Goal: Task Accomplishment & Management: Complete application form

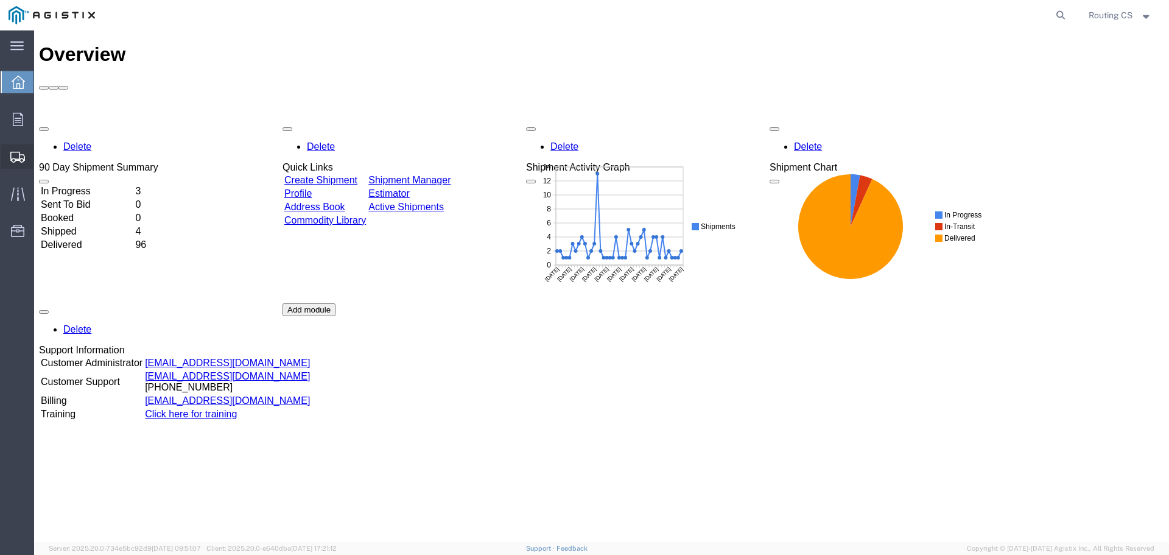
click at [0, 0] on span "Create Shipment" at bounding box center [0, 0] width 0 height 0
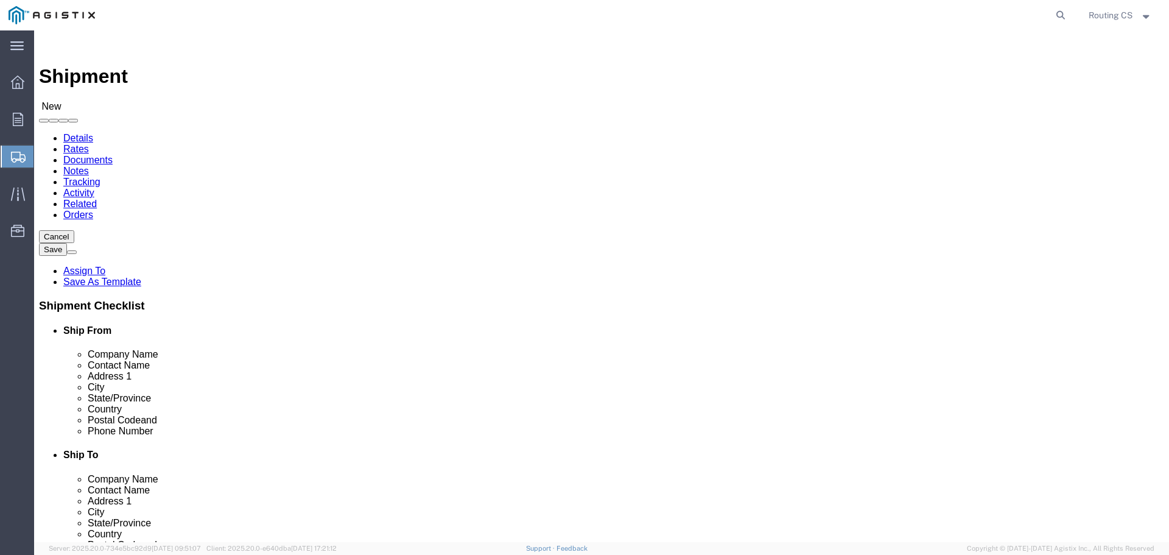
select select
click select "Select Little Giant Ladders PG&E"
select select "9596"
click select "Select Little Giant Ladders PG&E"
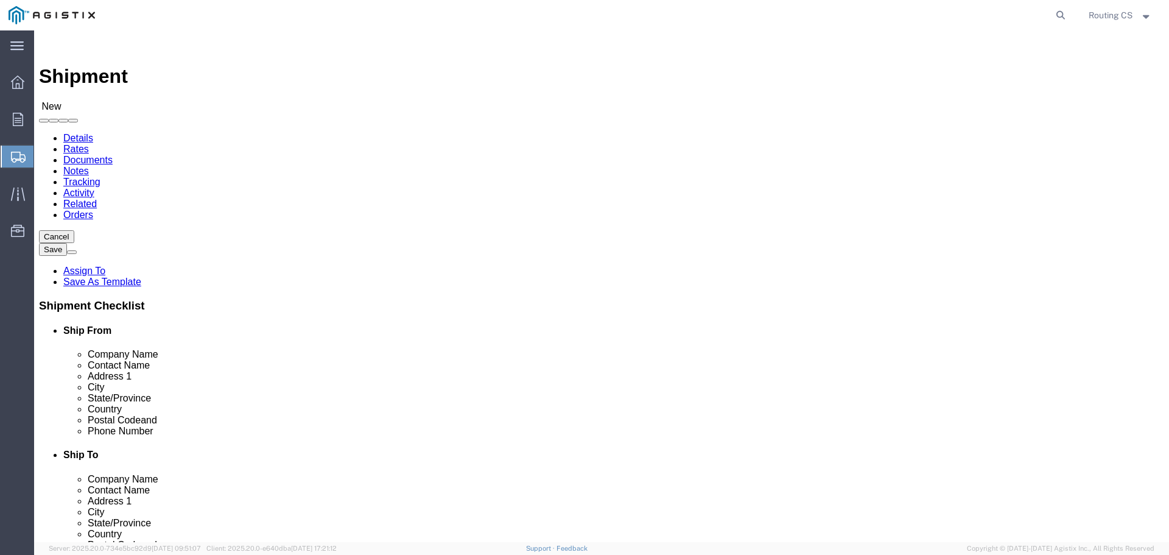
select select
click select "Select All Others [GEOGRAPHIC_DATA] [GEOGRAPHIC_DATA] [GEOGRAPHIC_DATA] [GEOGRA…"
select select "23082"
click select "Select All Others [GEOGRAPHIC_DATA] [GEOGRAPHIC_DATA] [GEOGRAPHIC_DATA] [GEOGRA…"
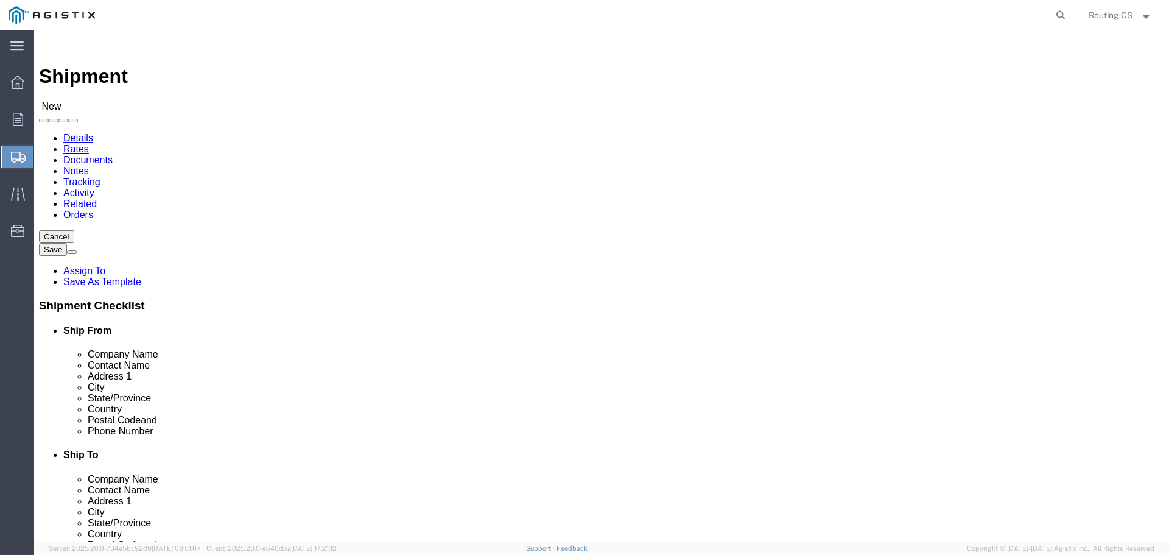
click span
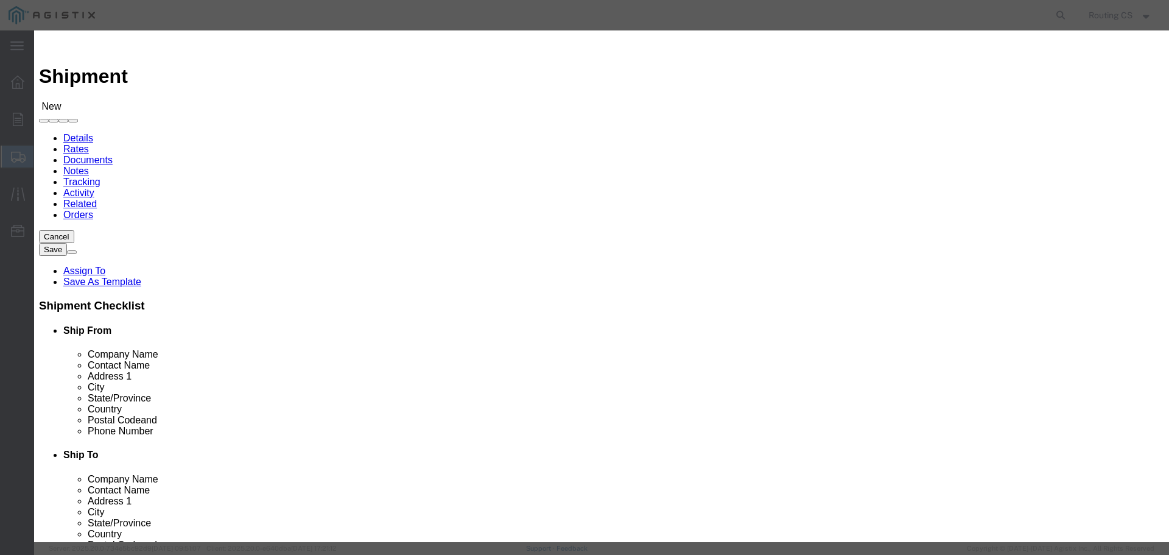
click select "Search by Address Book Name City Company Name Contact Name Country CustomerAlia…"
select select "zip"
click select "Search by Address Book Name City Company Name Contact Name Country CustomerAlia…"
click input "text"
type input "84663"
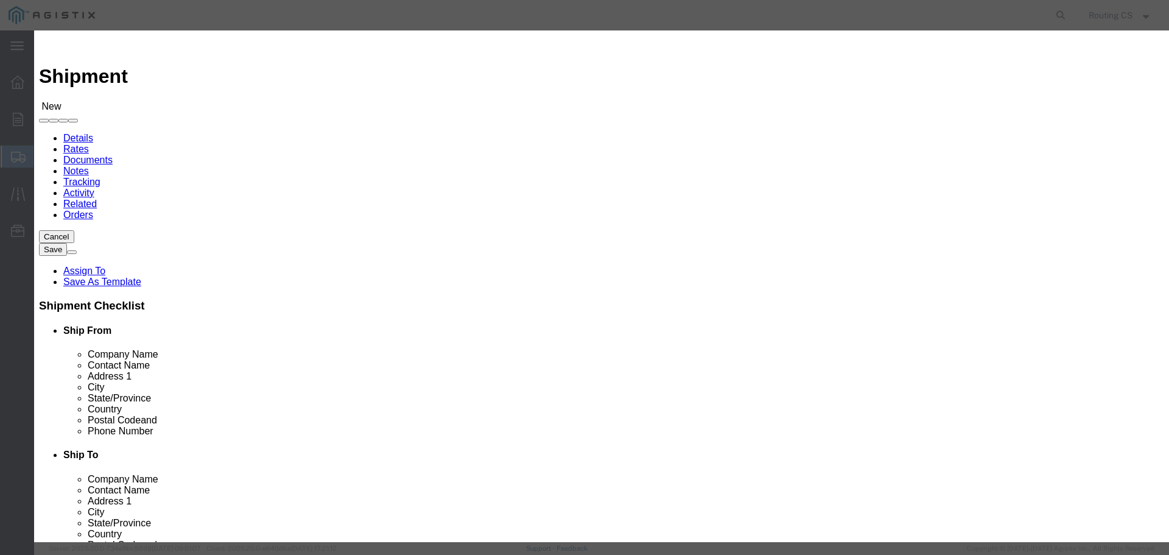
click icon "button"
click button "Select"
select select "UT"
drag, startPoint x: 443, startPoint y: 110, endPoint x: 376, endPoint y: 110, distance: 67.6
click div "Search by Address Book Name City Company Name Contact Name Country CustomerAlia…"
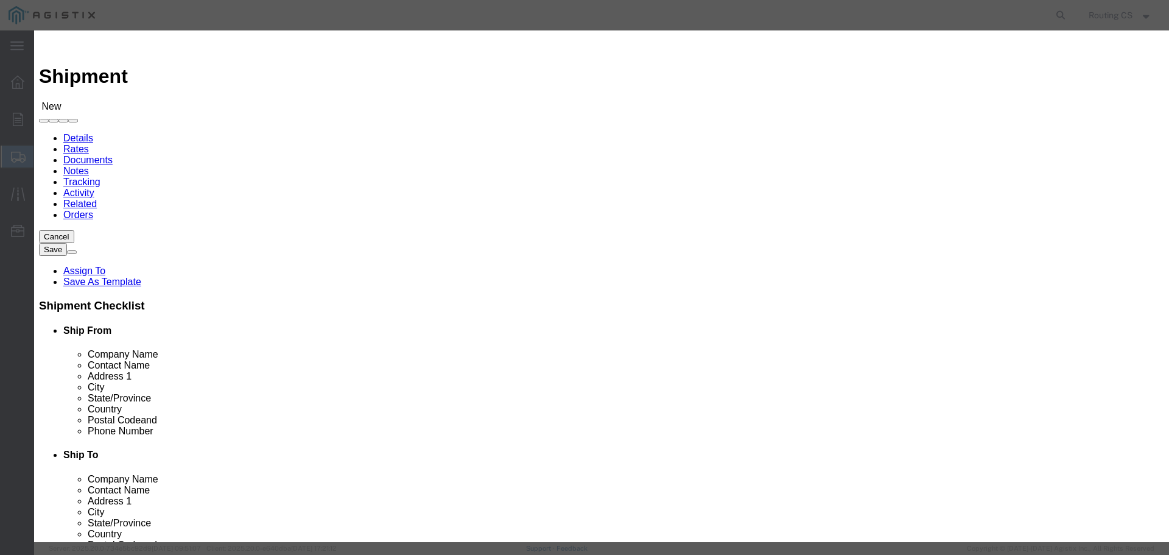
type input "95126"
click icon "button"
click button "Select"
select select "CA"
click button "Close"
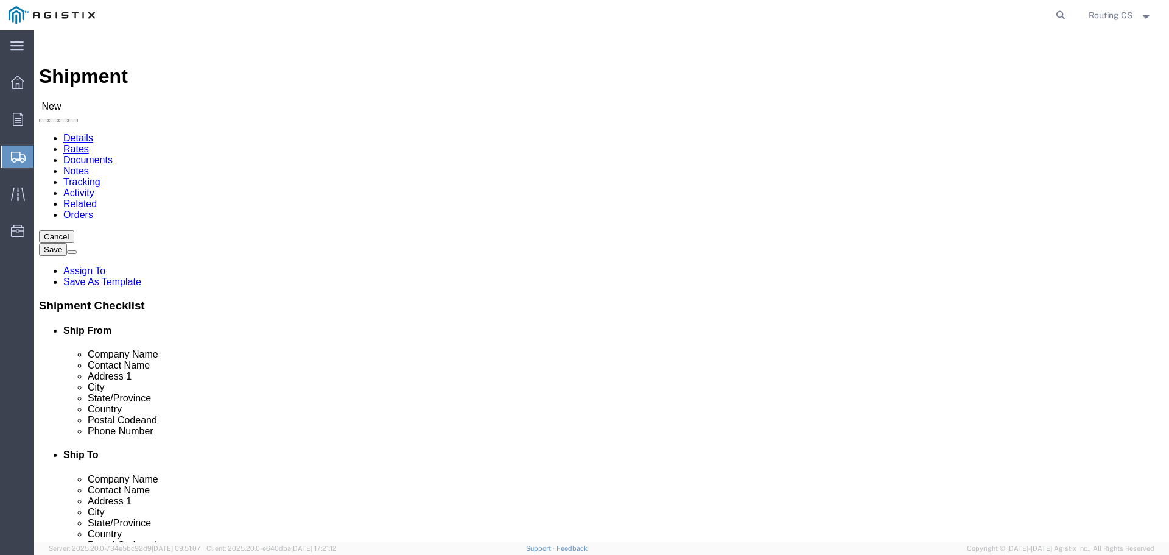
click input "text"
paste input "DGAR/[PERSON_NAME]"
type input "DGAR/[PERSON_NAME]"
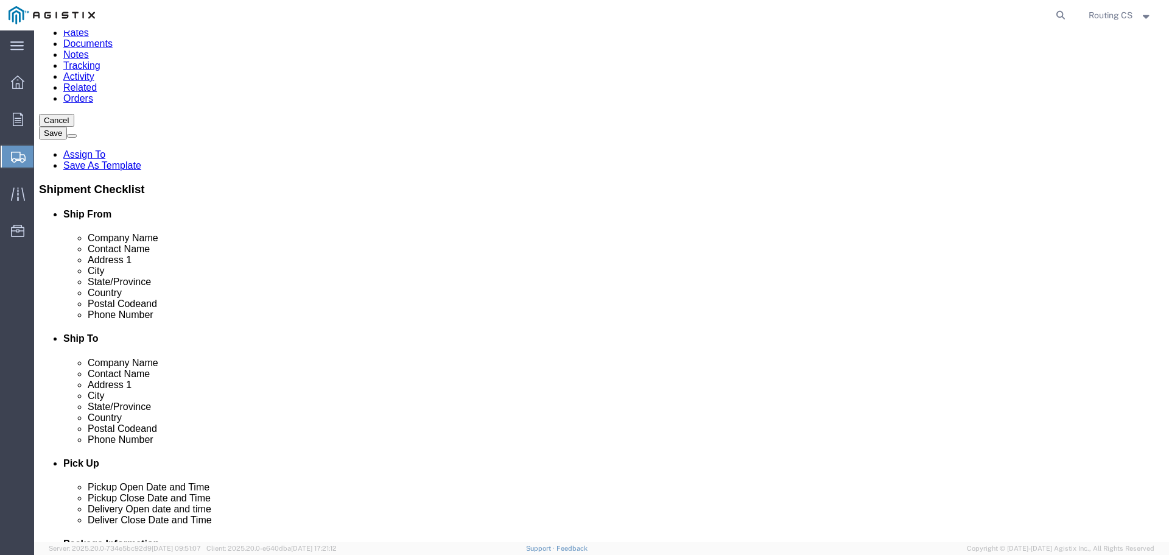
scroll to position [122, 0]
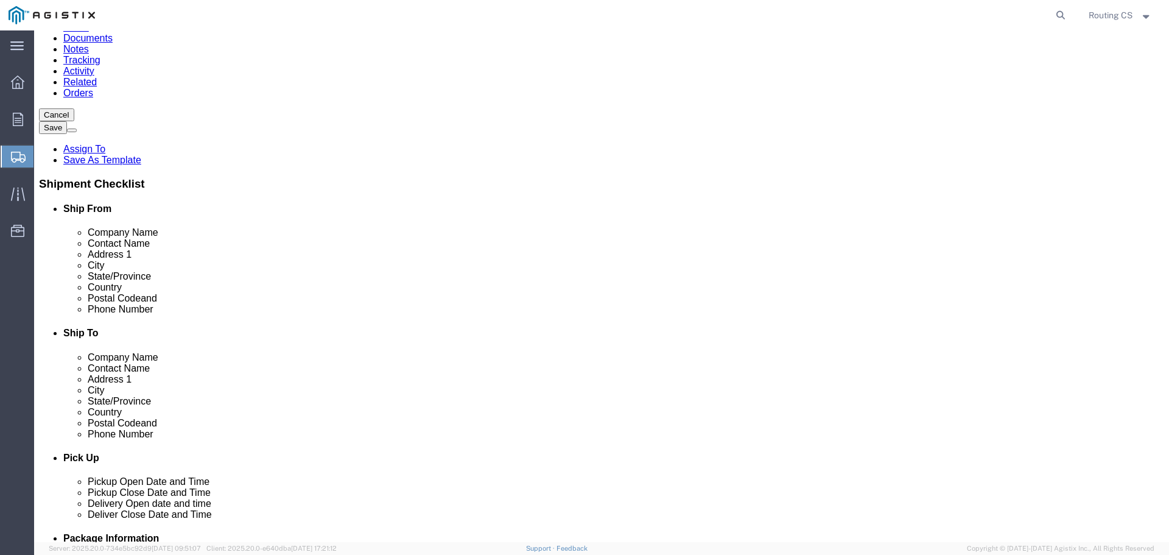
click input "text"
paste input "520.705.608"
click input "520.705.608"
click input "520-705.608"
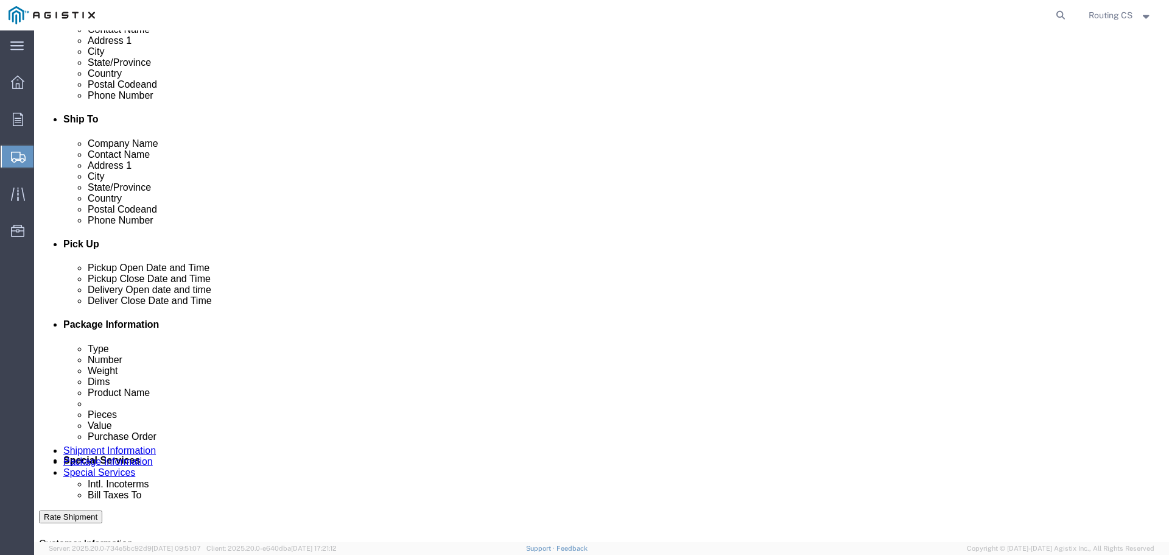
scroll to position [365, 0]
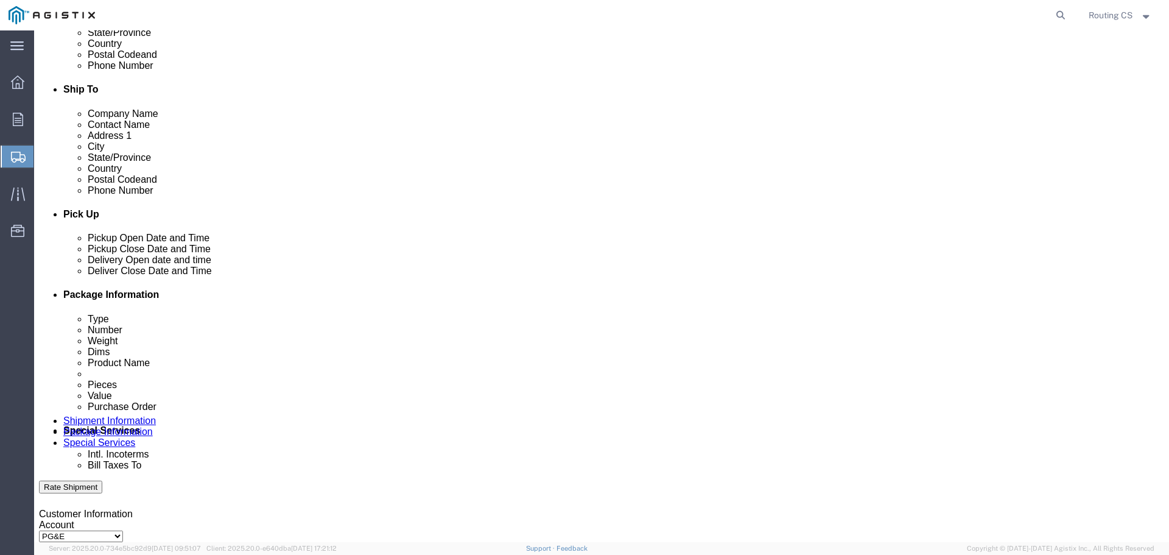
type input "[PHONE_NUMBER]"
click div "[DATE] 7:00 PM"
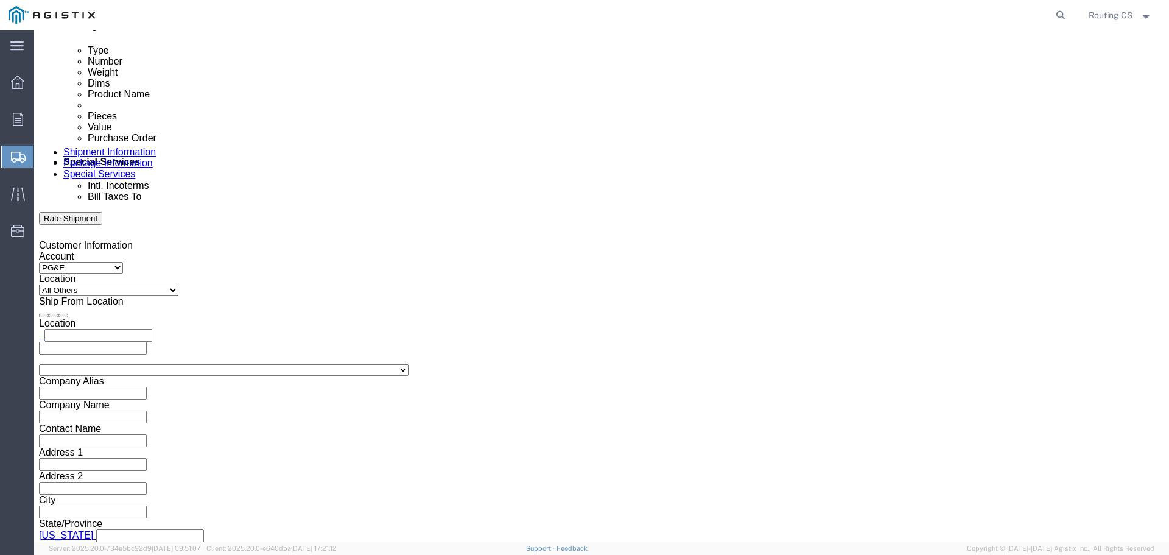
click input "7:00 PM"
click input "8:00 PM"
type input "8:00 am"
click button "Apply"
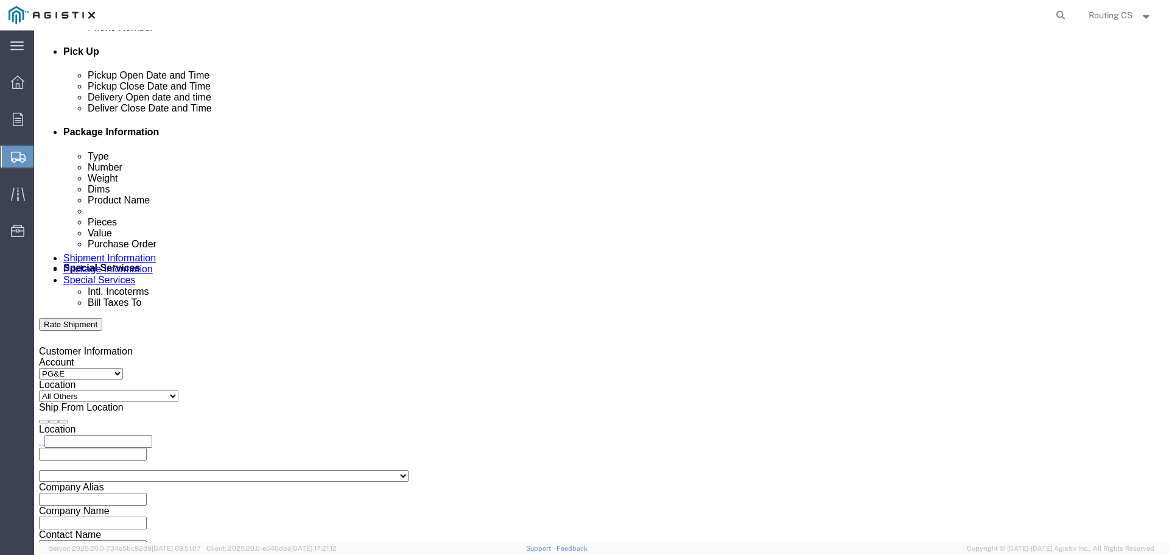
scroll to position [512, 0]
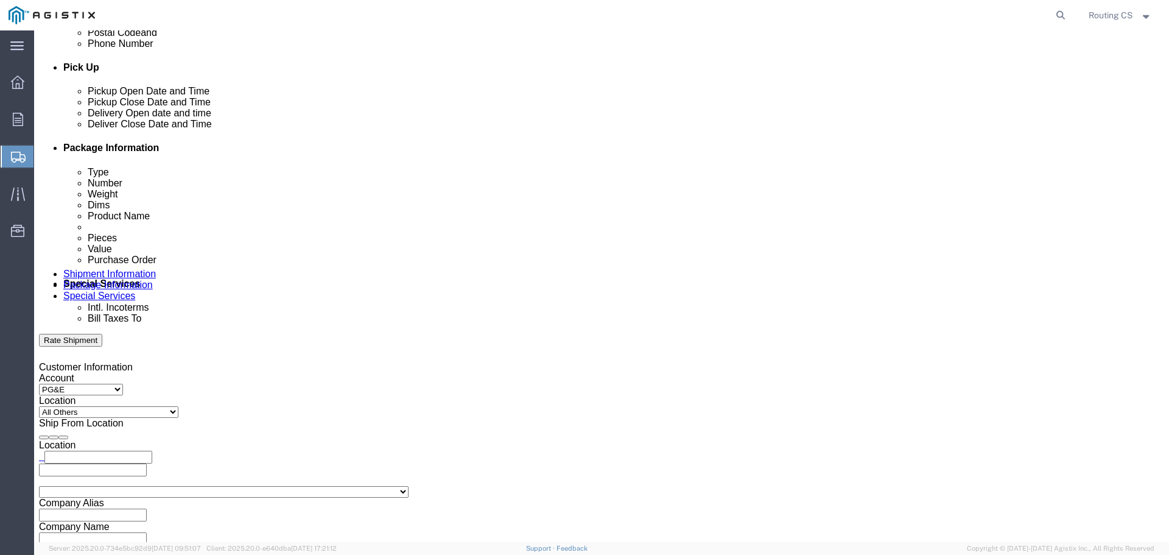
click div "[DATE] 9:00 AM"
click input "3:00 AM"
type input "3:00 pm"
click button "Apply"
click div
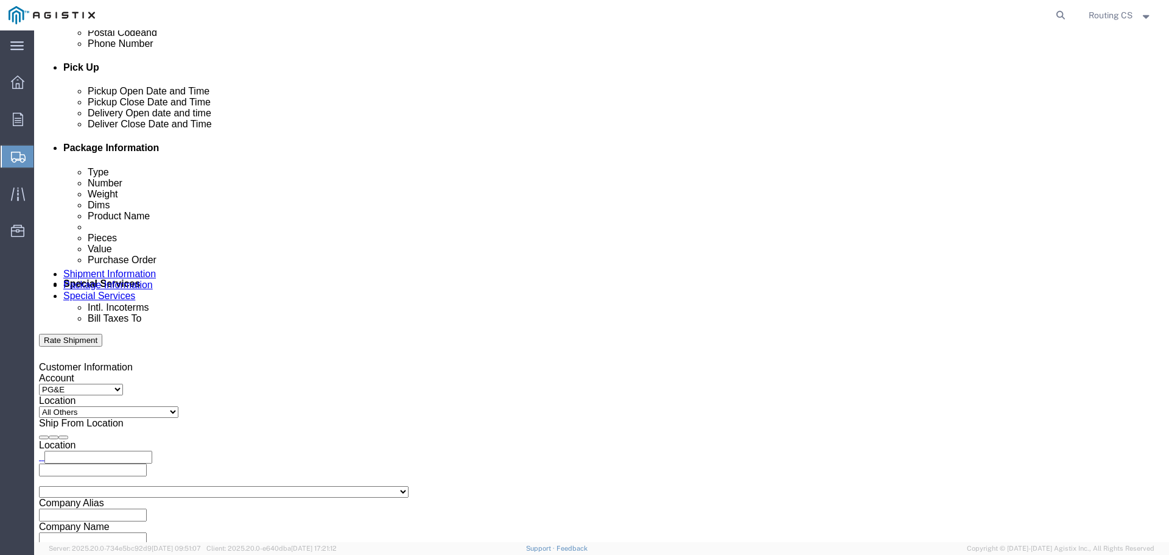
click input "4:00 PM"
click input "8:00 PM"
type input "8:00 am"
click button "Apply"
click div
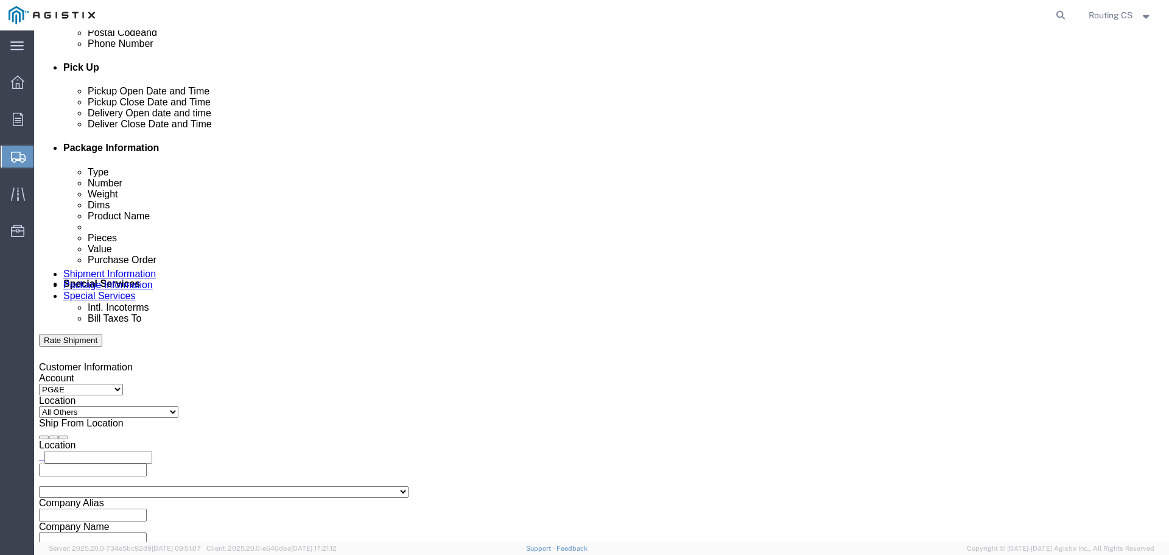
click input "5:00 AM"
type input "5:00 pm"
click button "Apply"
click input "text"
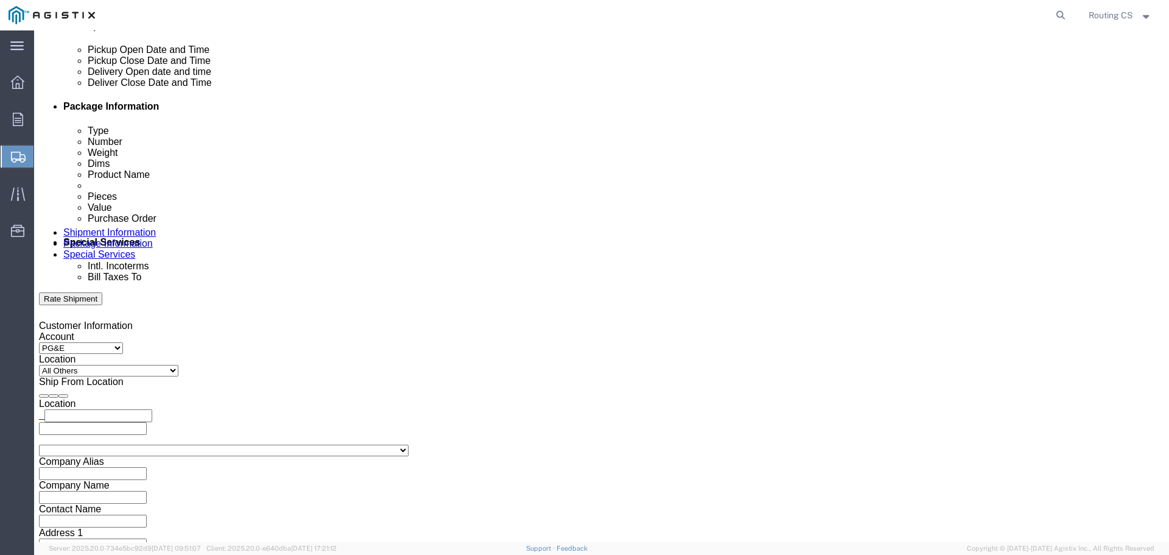
scroll to position [634, 0]
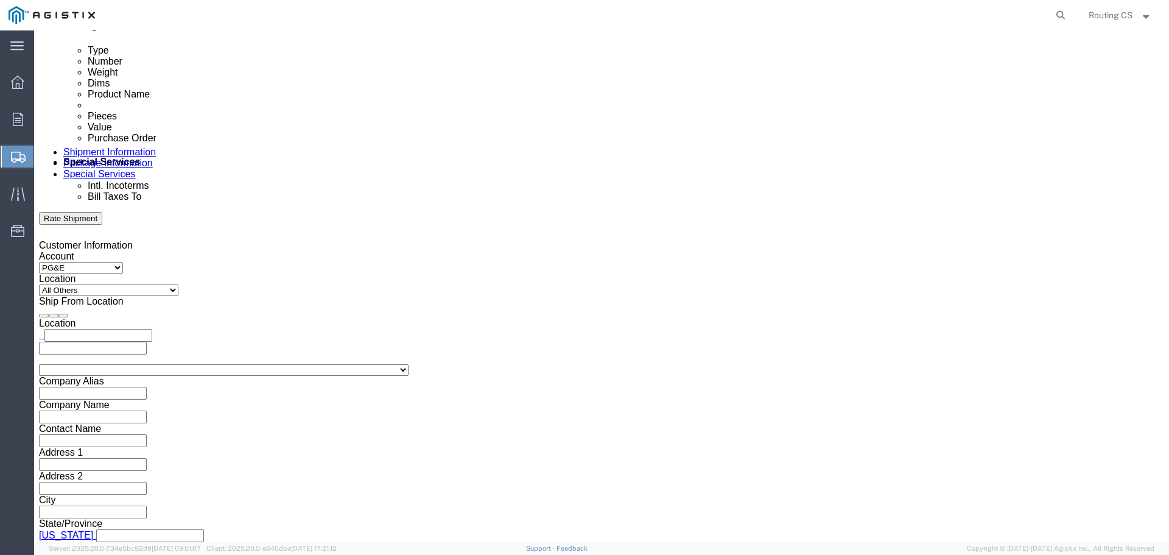
type input "2701255849"
click select "Select Air Less than Truckload Multi-Leg Ocean Freight Rail Small Parcel Truckl…"
select select "LTL"
click select "Select Air Less than Truckload Multi-Leg Ocean Freight Rail Small Parcel Truckl…"
click select "Select Straight Truck"
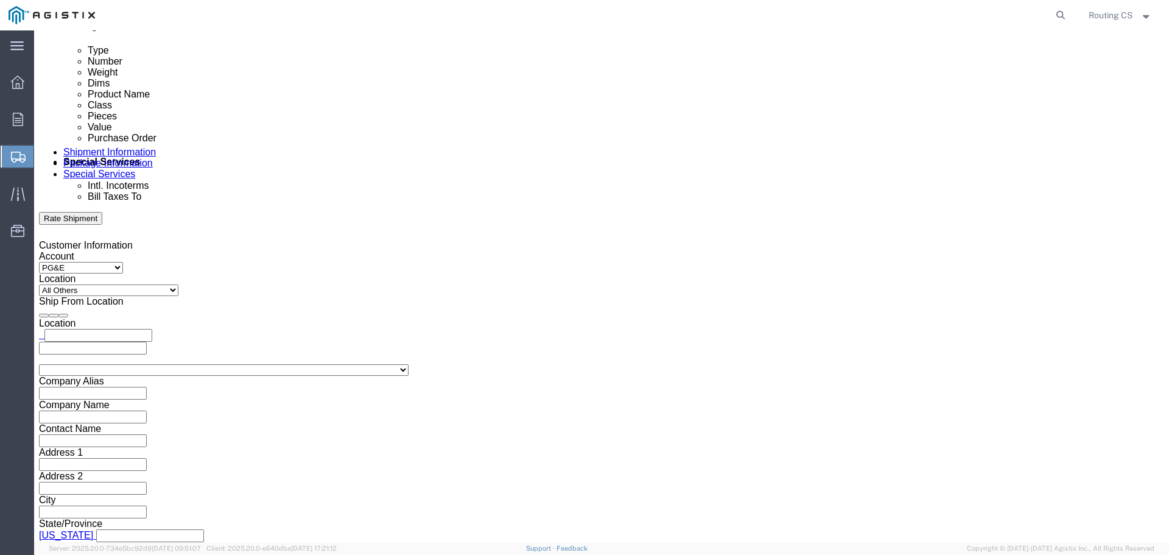
select select "STTR"
click select "Select Straight Truck"
click button "Continue"
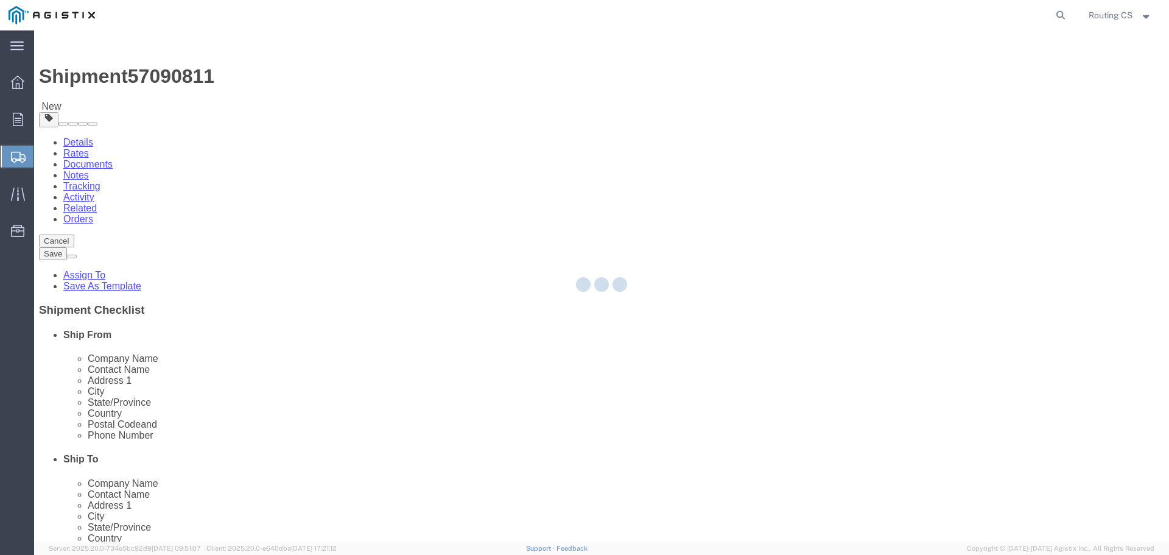
select select "CBOX"
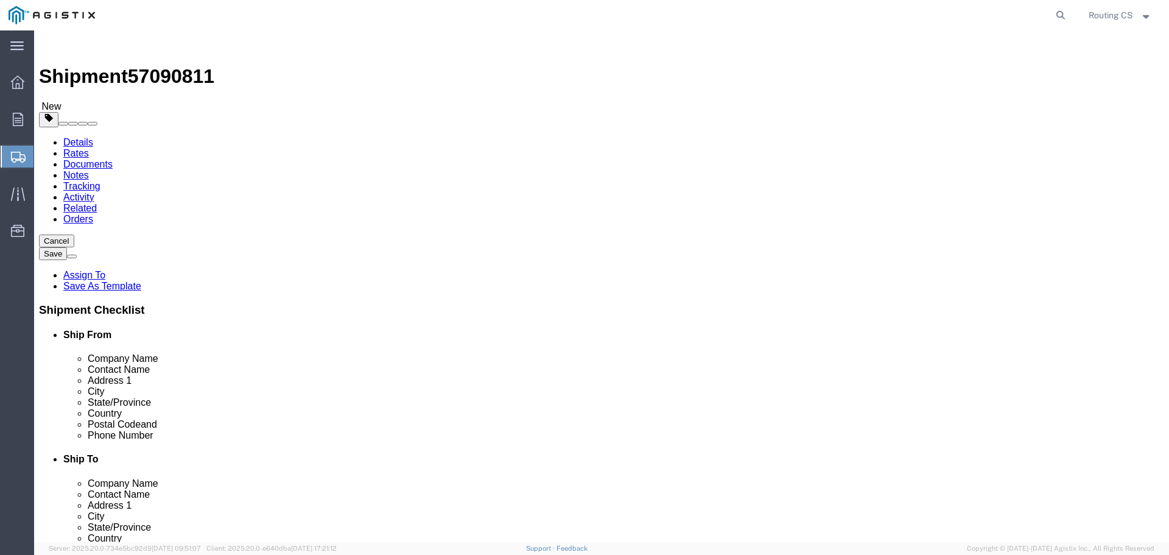
click input "text"
type input "104"
type input "19"
type input "7"
drag, startPoint x: 174, startPoint y: 280, endPoint x: 161, endPoint y: 280, distance: 12.2
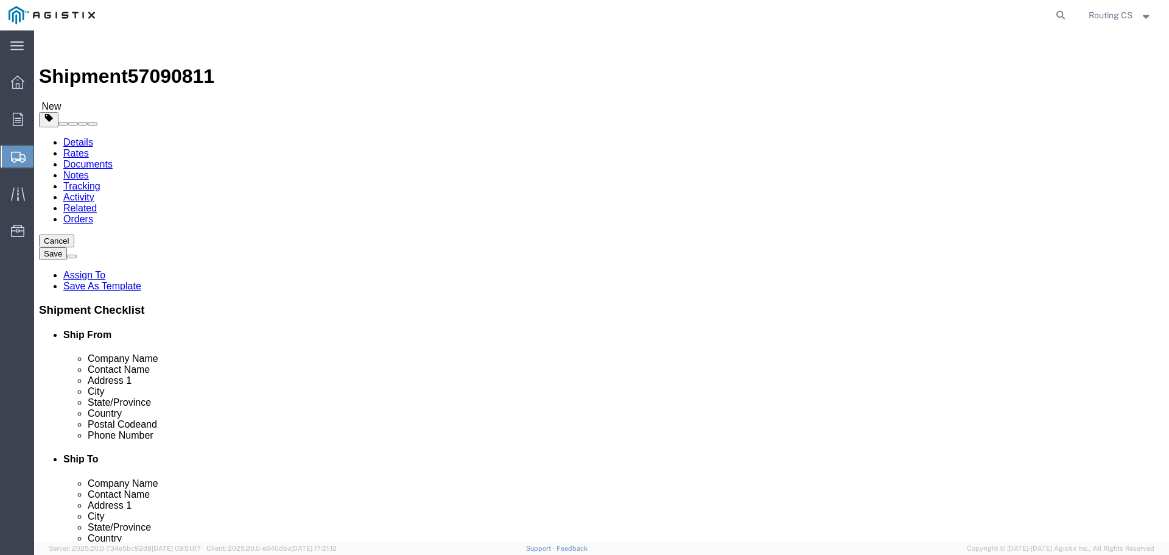
click div "0.00 Select kgs lbs"
type input "35.00"
click span
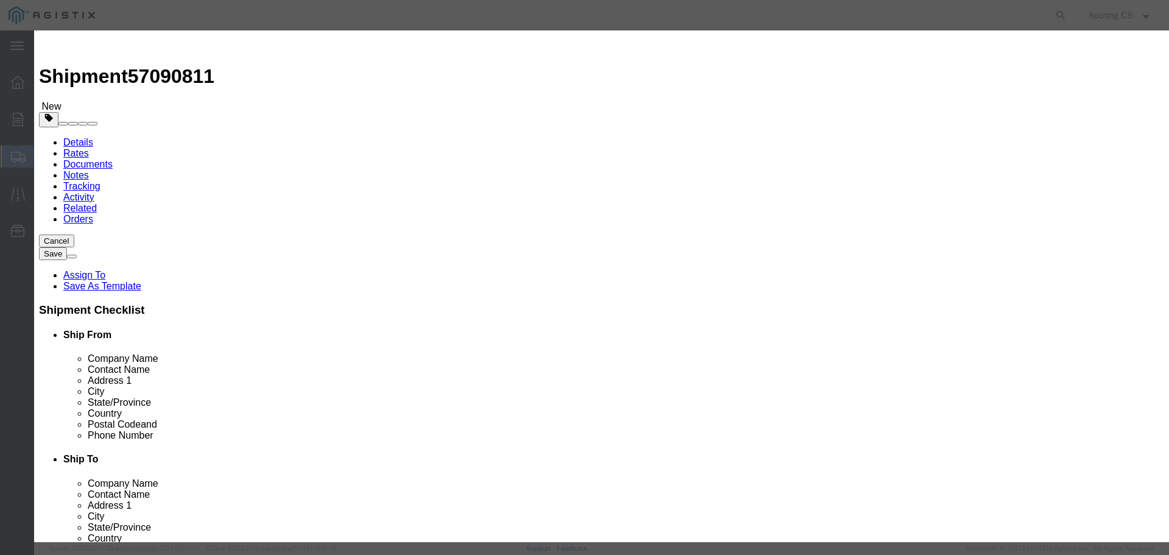
click input "text"
type input "Ladder"
drag, startPoint x: 367, startPoint y: 121, endPoint x: 312, endPoint y: 109, distance: 56.2
click div "Pieces 0 Select Bag Barrels 100Board Feet Bottle Box Blister Pack Carats Can Ca…"
type input "1"
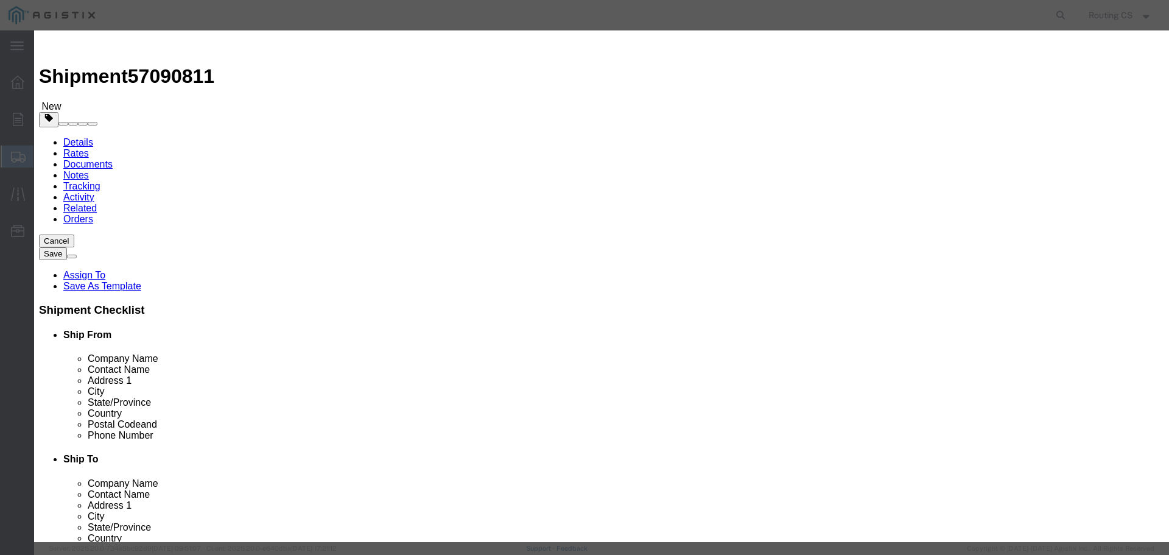
click input "text"
type input "267"
click select "Select 50 55 60 65 70 85 92.5 100 125 175 250 300 400"
select select "250"
click select "Select 50 55 60 65 70 85 92.5 100 125 175 250 300 400"
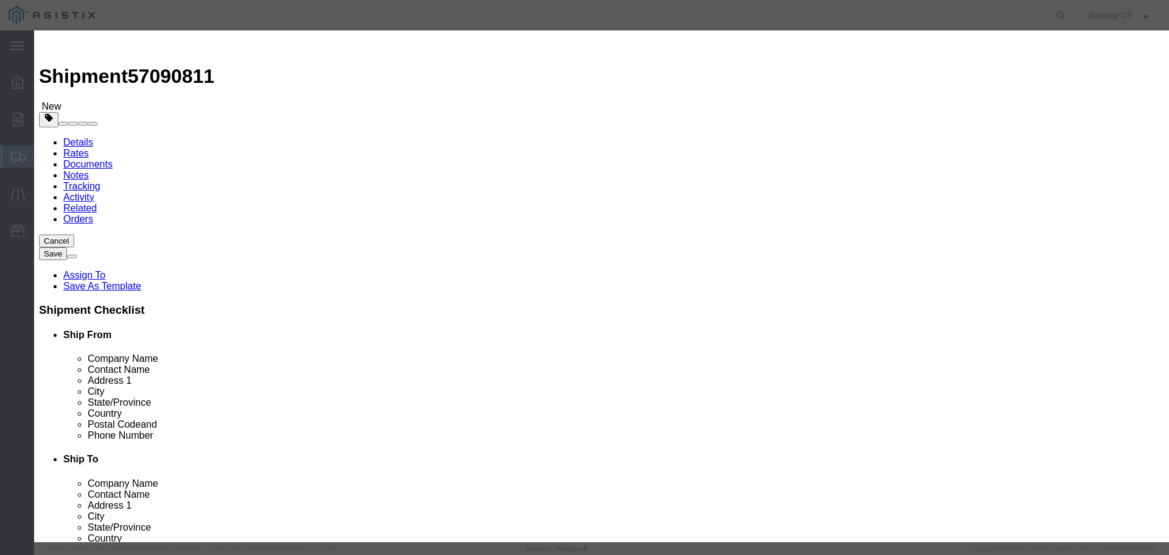
click button "Save & Close"
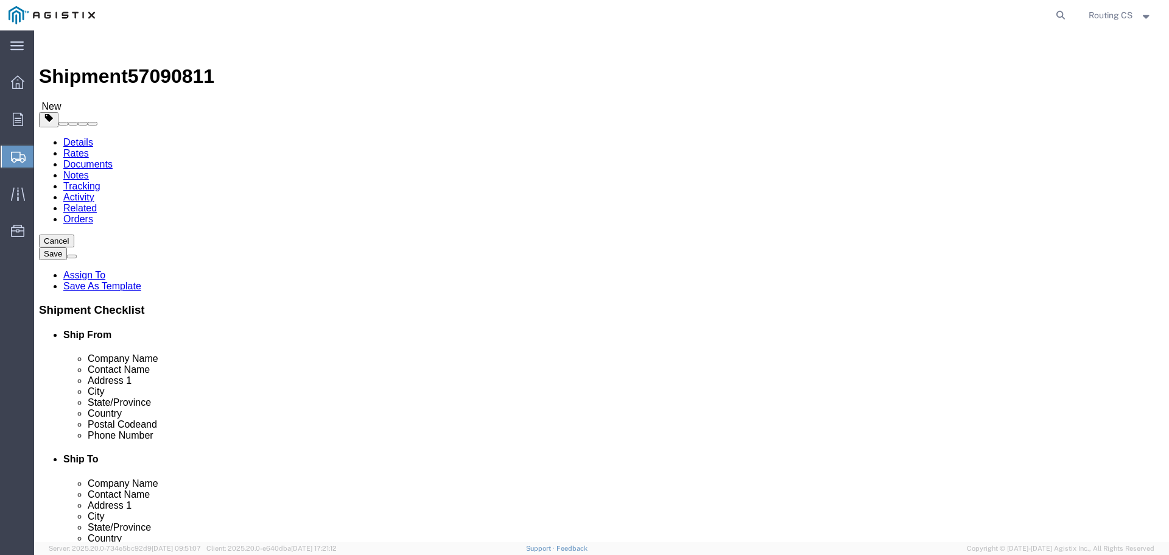
scroll to position [12, 0]
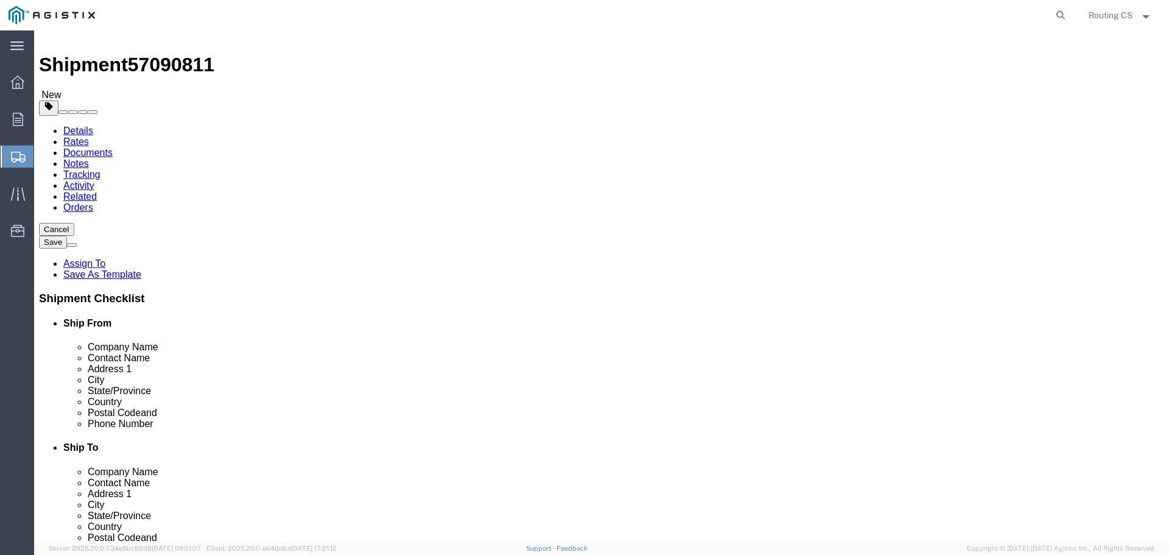
click button "Rate Shipment"
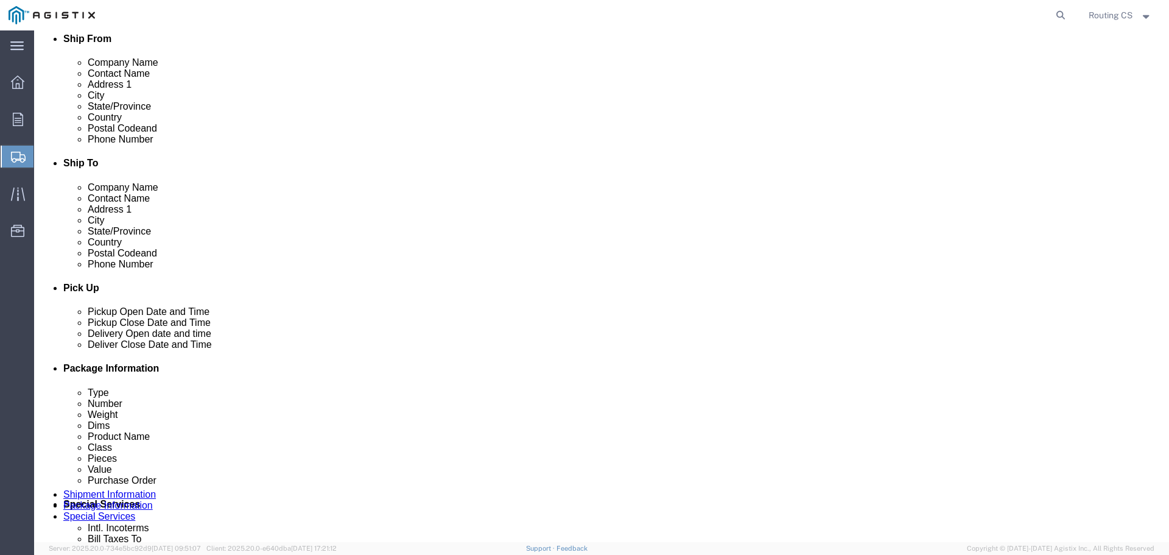
scroll to position [255, 0]
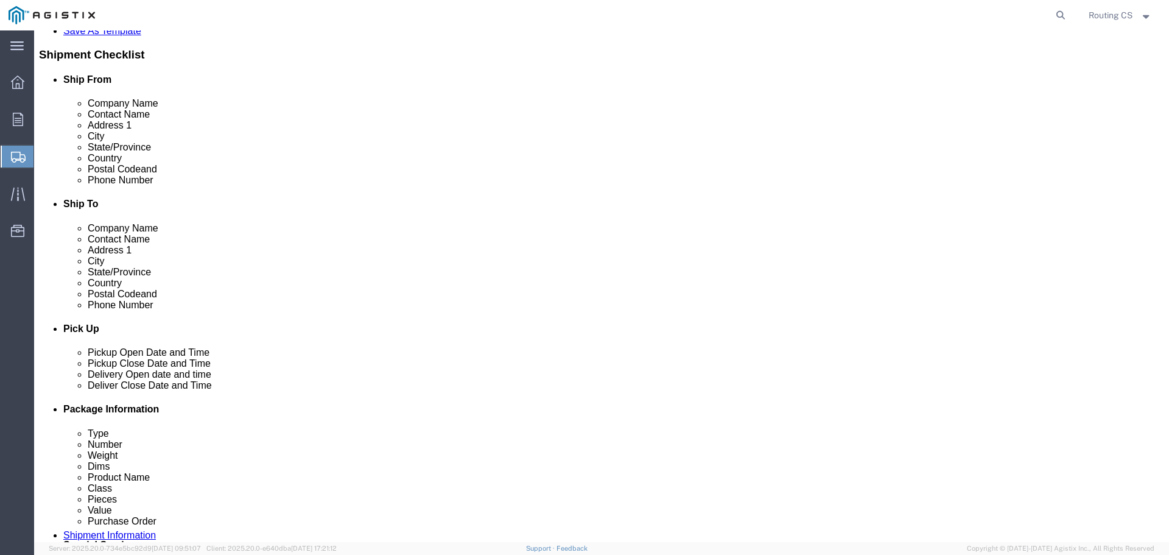
click input "[PHONE_NUMBER]"
drag, startPoint x: 690, startPoint y: 308, endPoint x: 612, endPoint y: 311, distance: 78.0
click input "[PHONE_NUMBER]"
type input "[PHONE_NUMBER]"
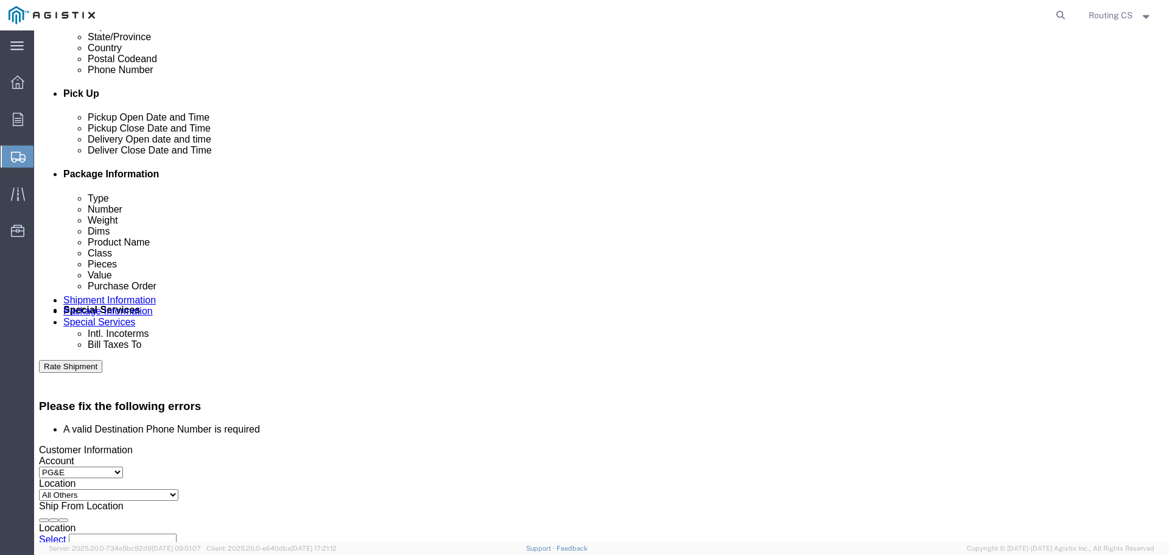
scroll to position [560, 0]
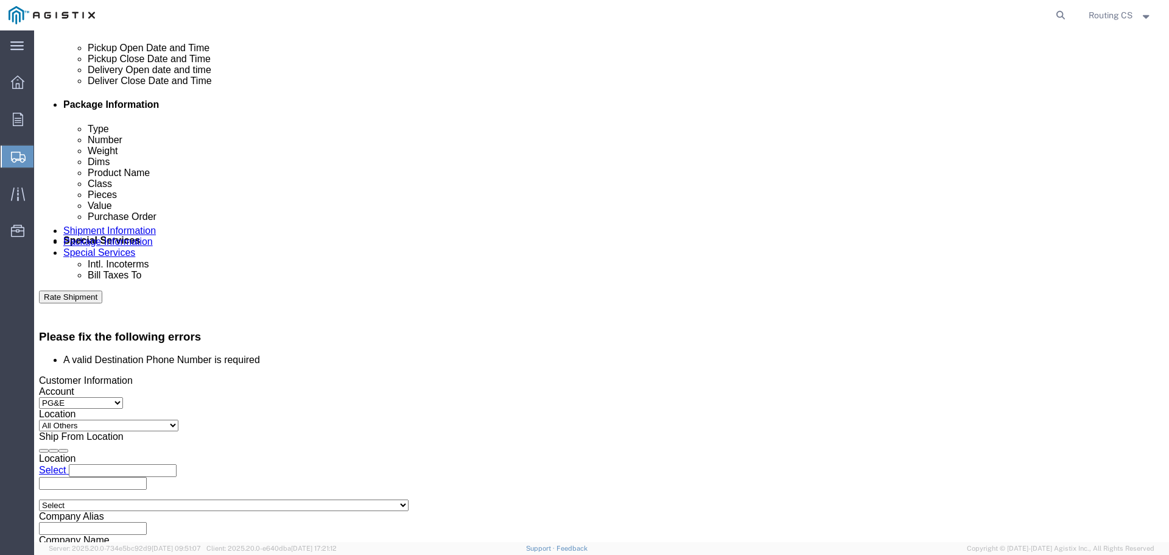
click input "2701255849"
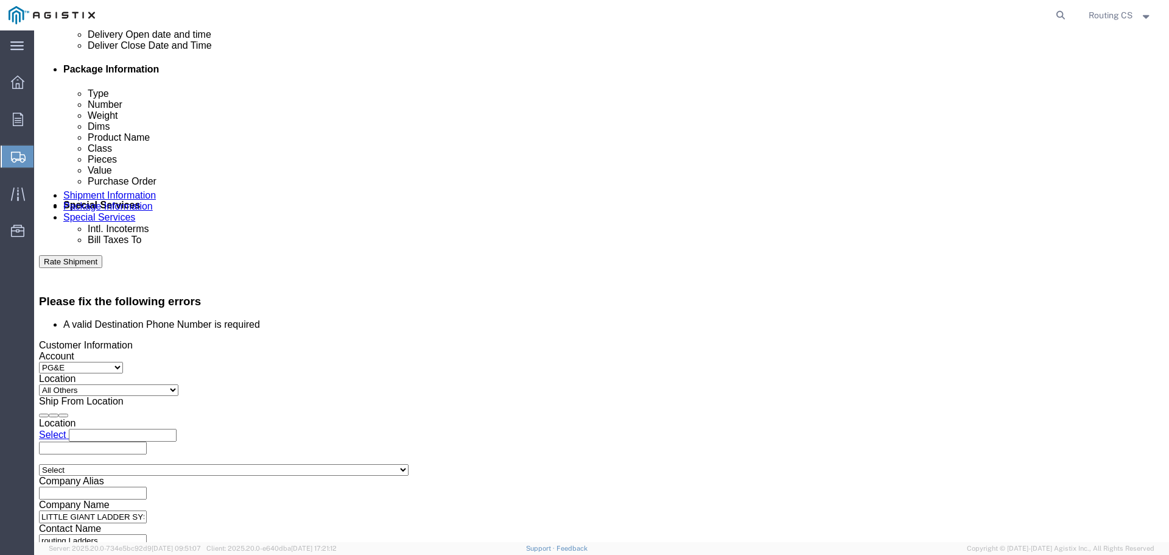
scroll to position [440, 0]
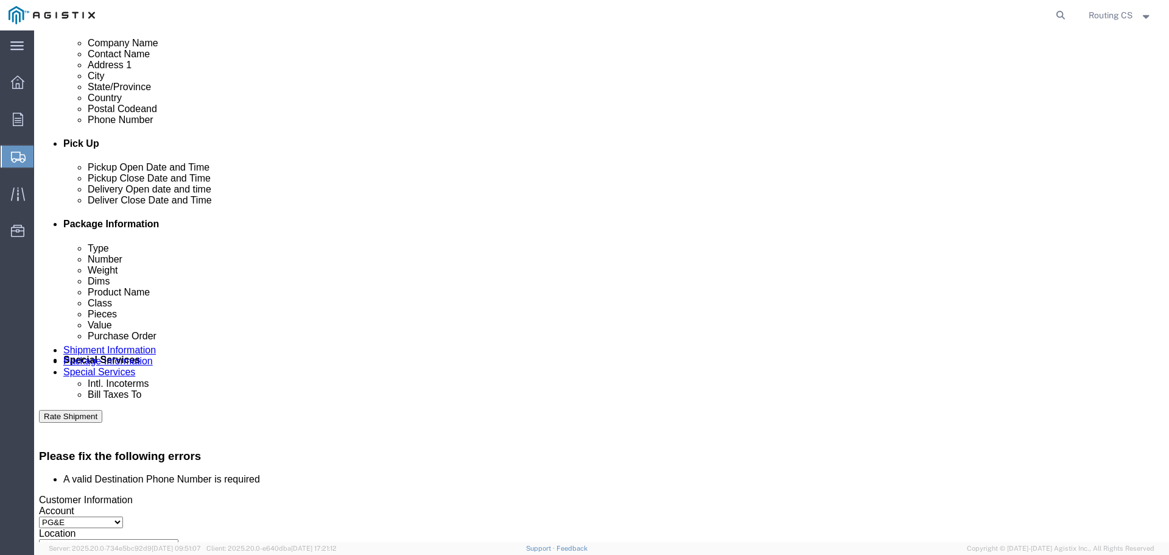
click div "[DATE] 8:00 AM"
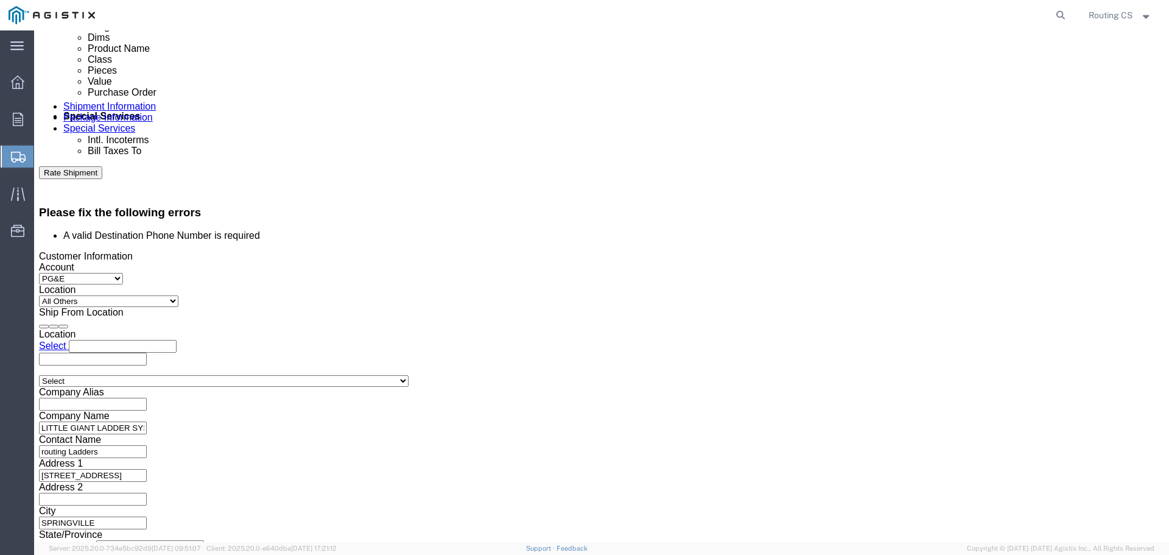
click button "Apply"
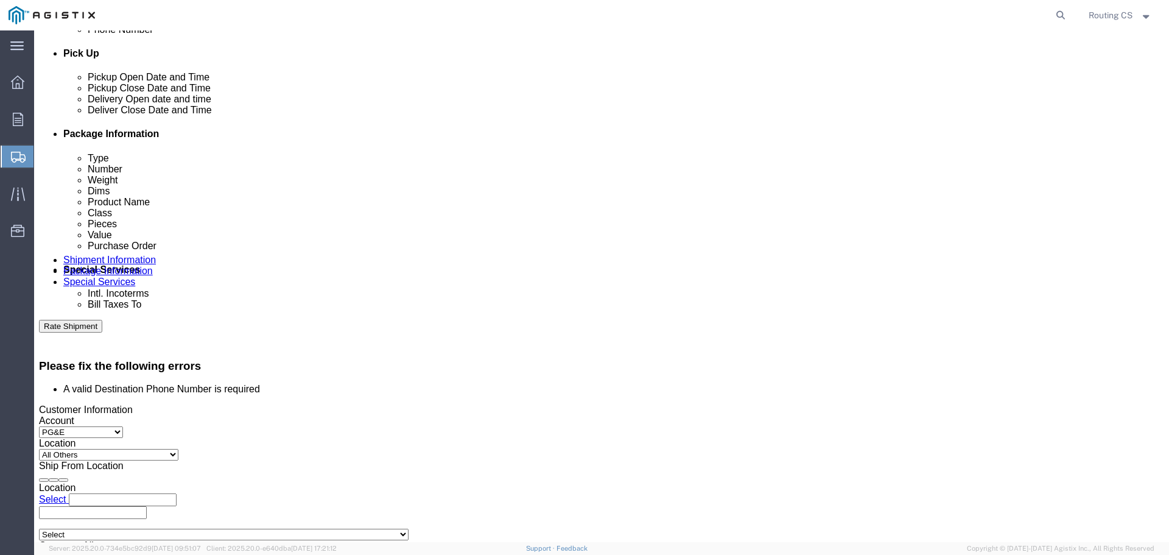
scroll to position [501, 0]
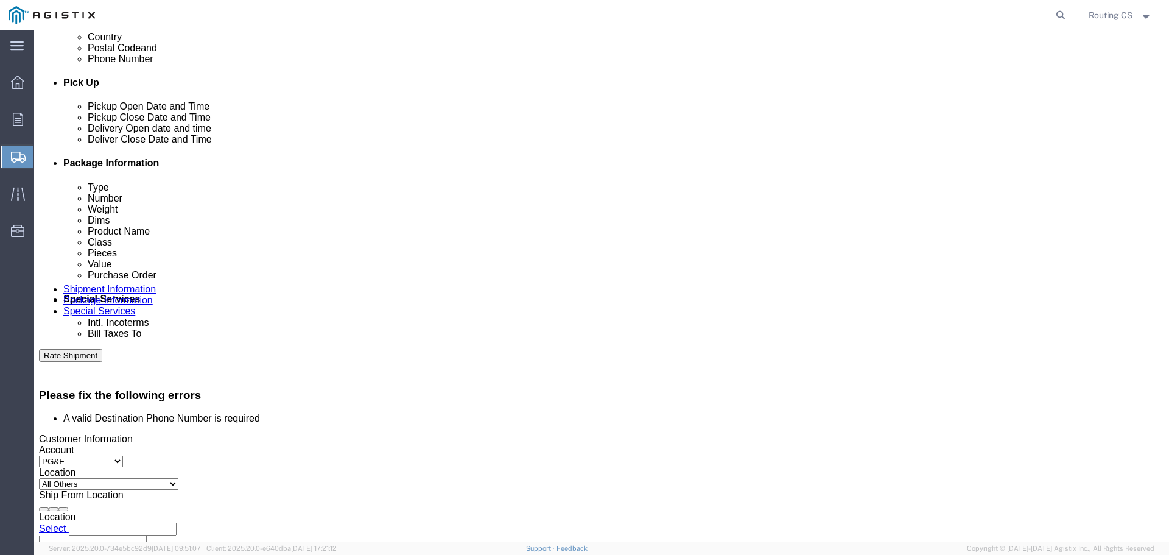
click div "[DATE] 5:00 PM"
click button "Apply"
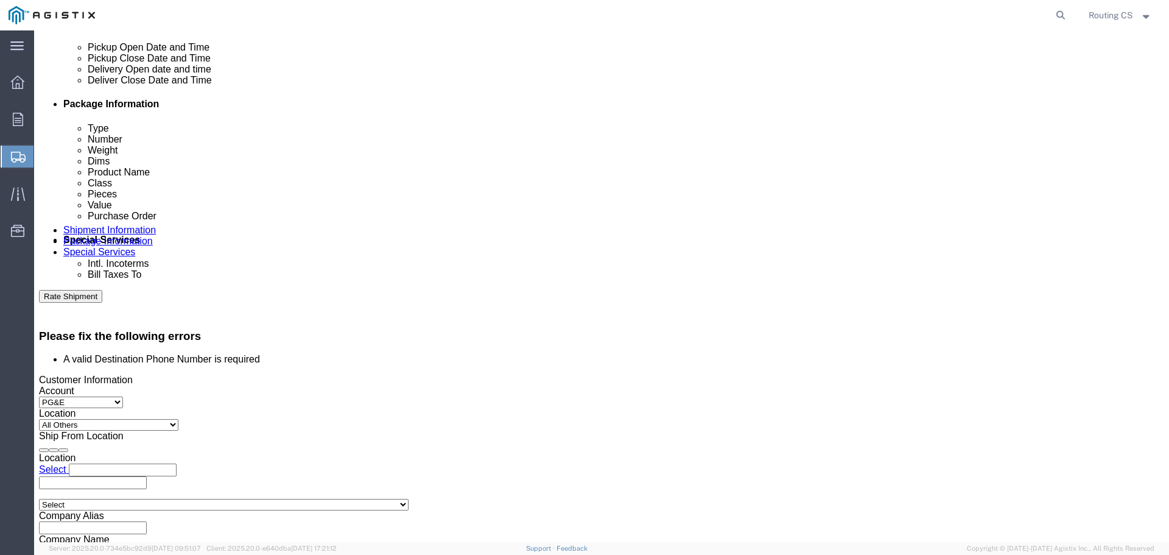
scroll to position [623, 0]
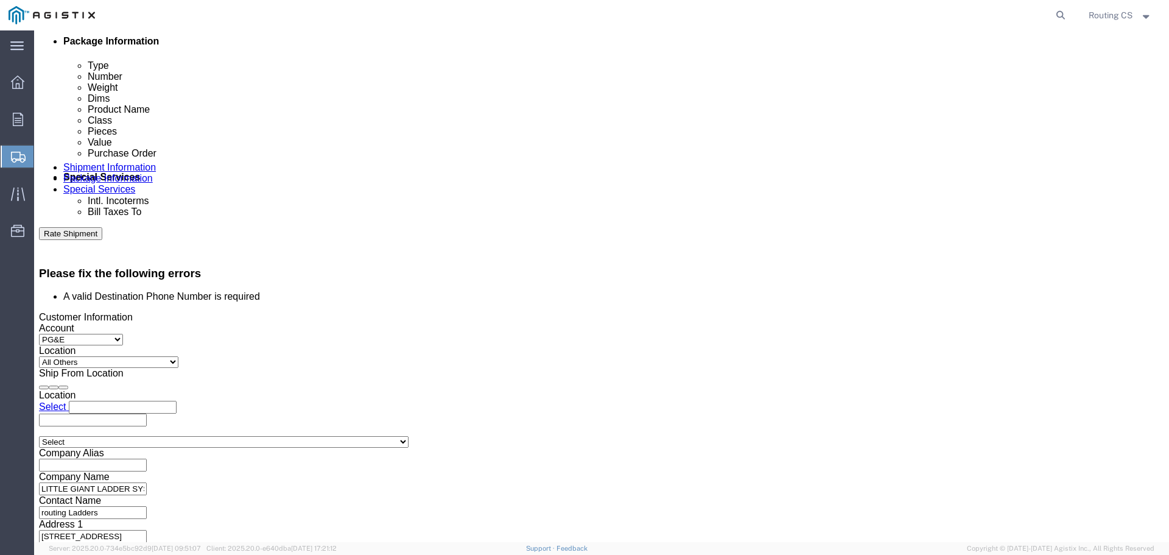
drag, startPoint x: 214, startPoint y: 275, endPoint x: 85, endPoint y: 290, distance: 129.9
click div "Select Account Type Activity ID Airline Appointment Number ASN Batch Request # …"
type input "2701255849"
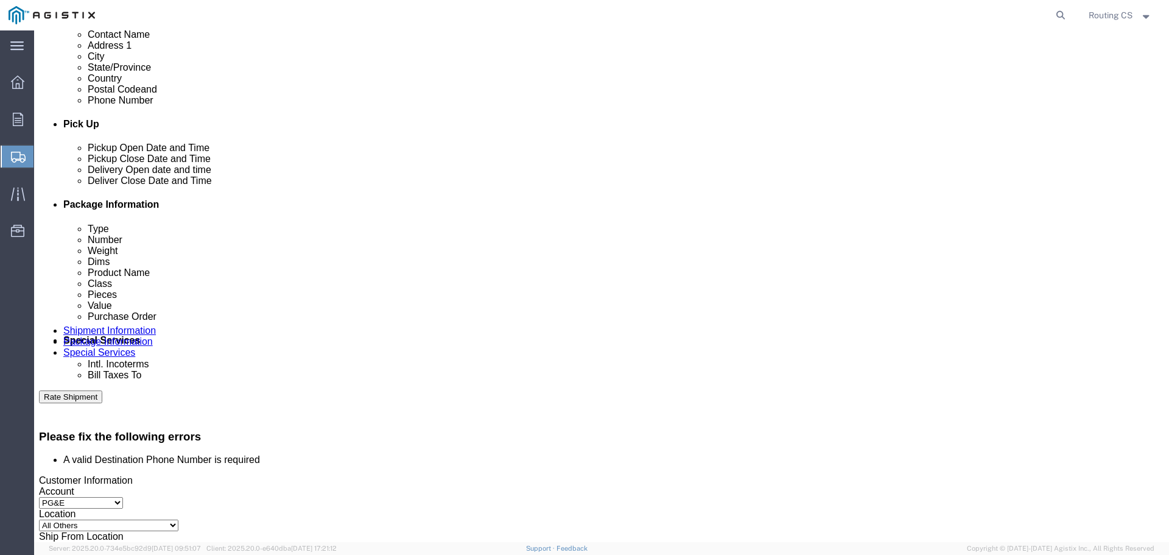
scroll to position [440, 0]
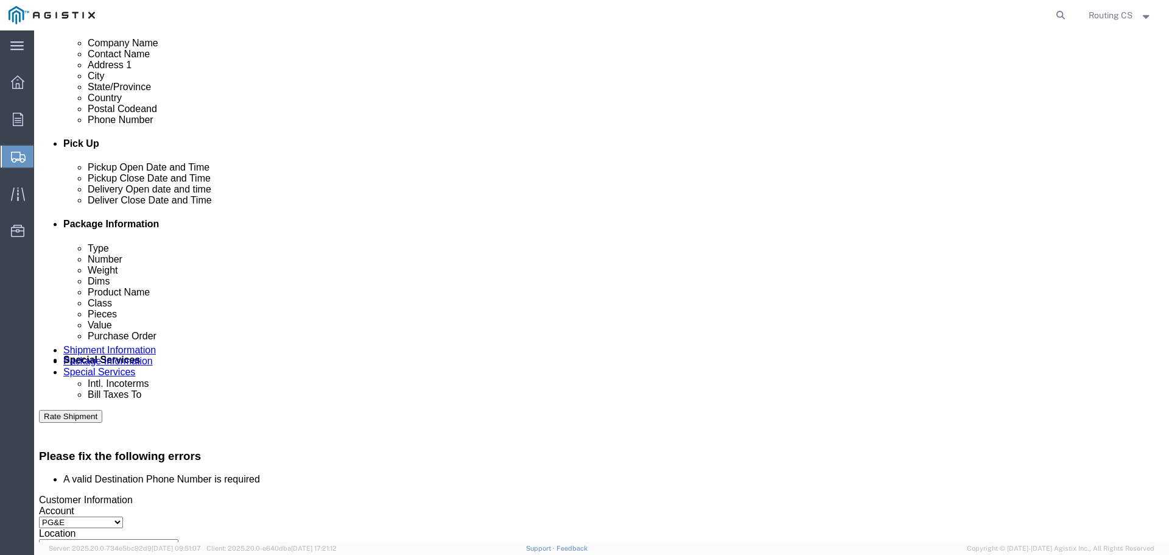
click div "[DATE] 8:00 AM"
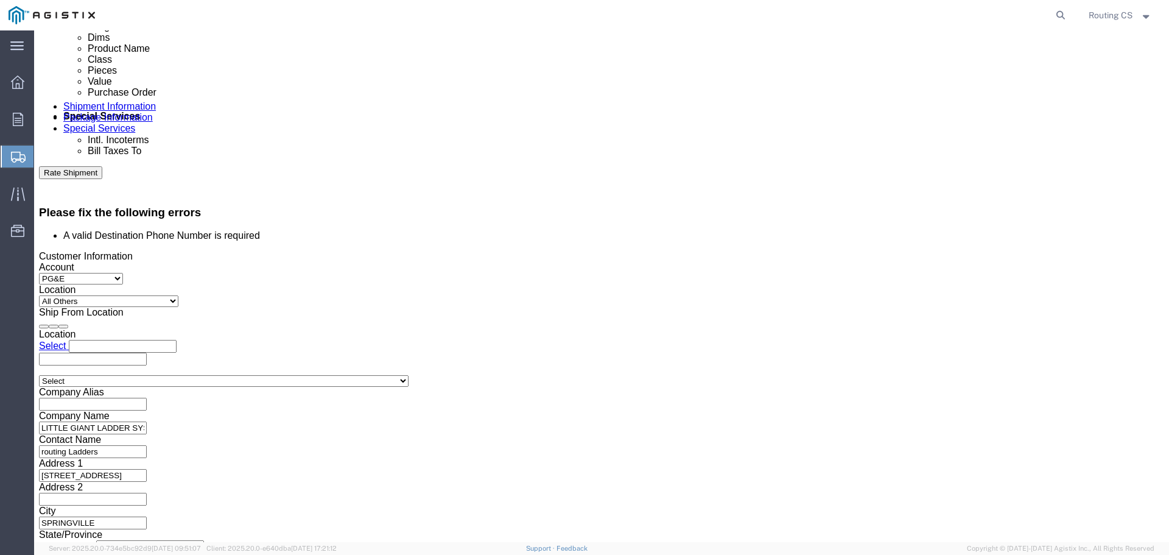
click input "8:00 AM"
click button "Apply"
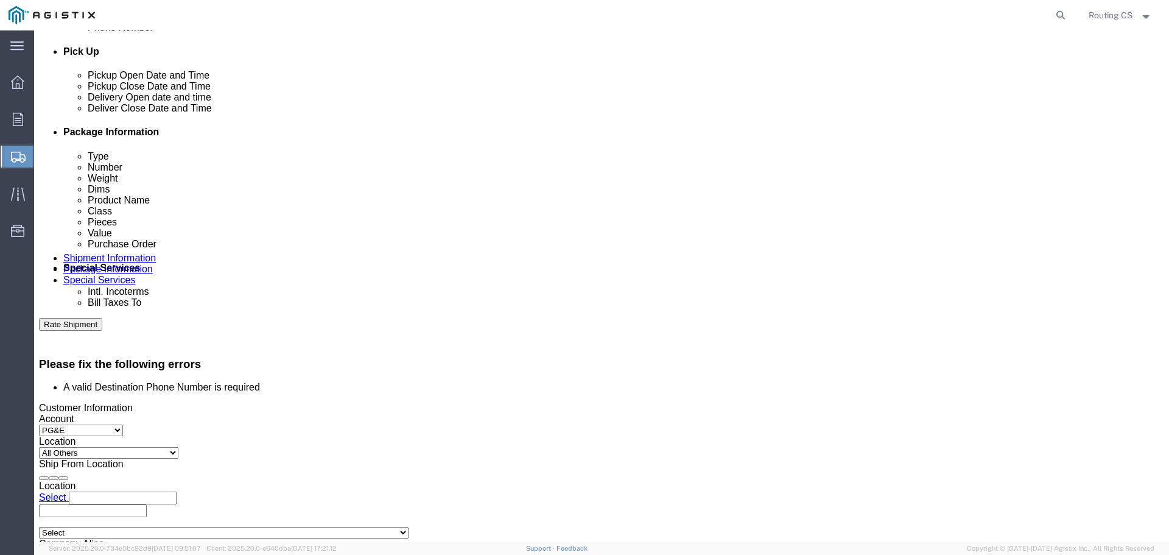
scroll to position [501, 0]
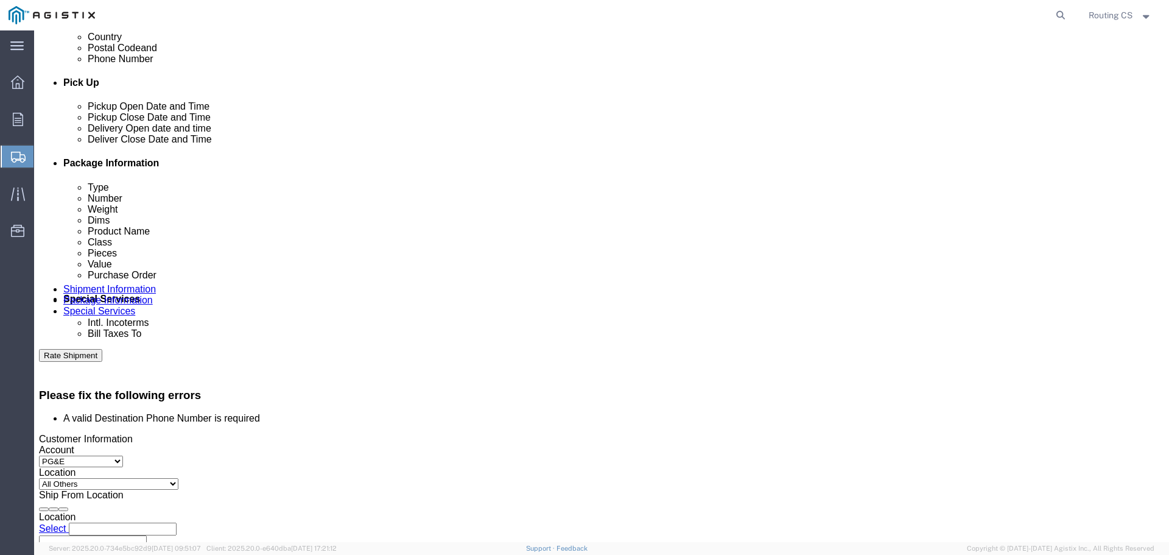
click div "[DATE] 8:00 AM"
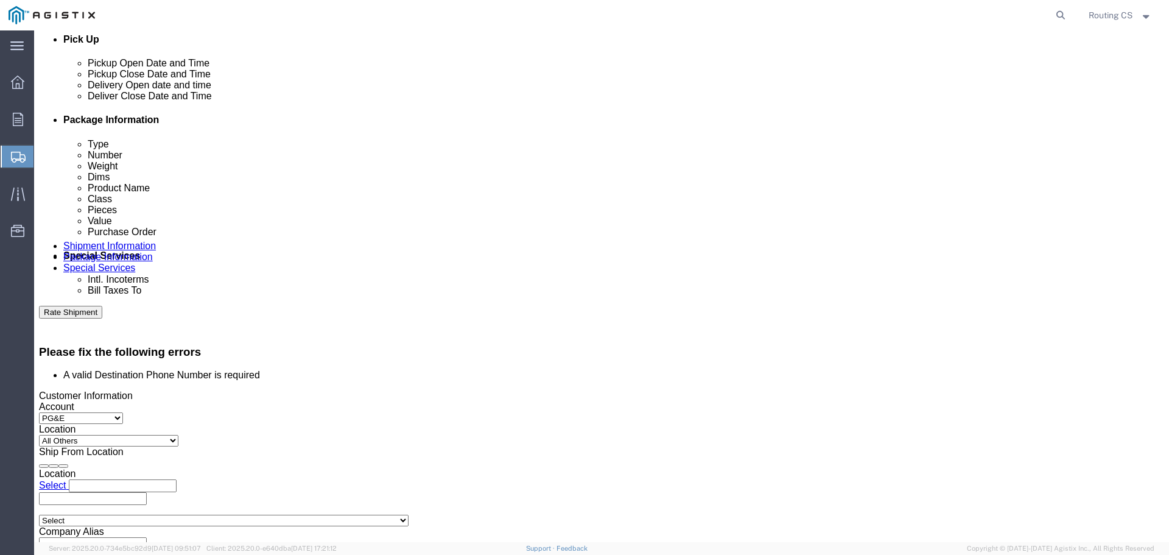
scroll to position [562, 0]
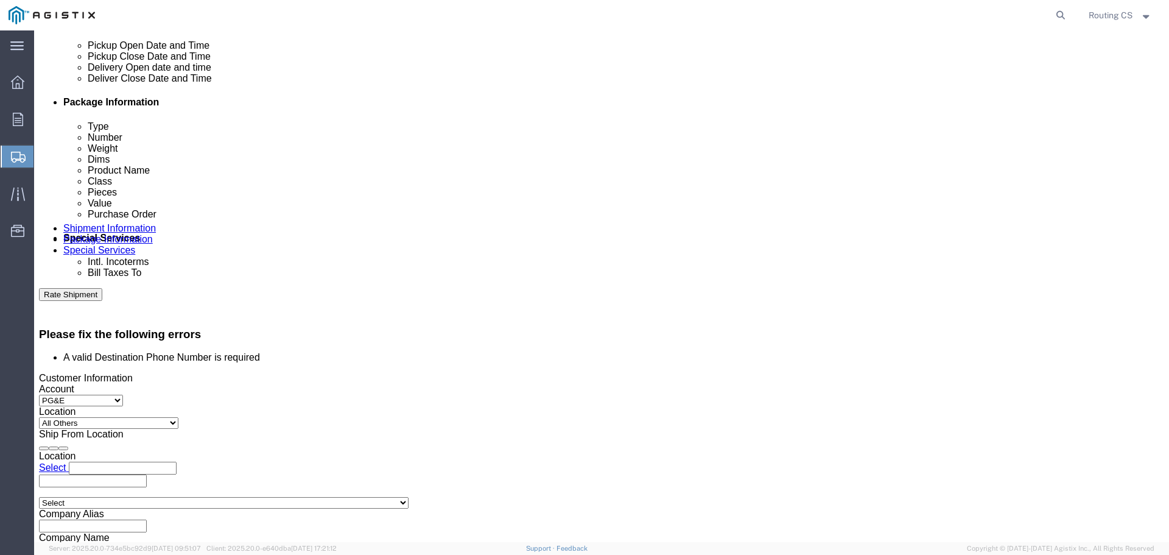
click button "Apply"
click div "[DATE] 9:00 AM"
click input "5:00 AM"
type input "5:00 PM"
click button "Apply"
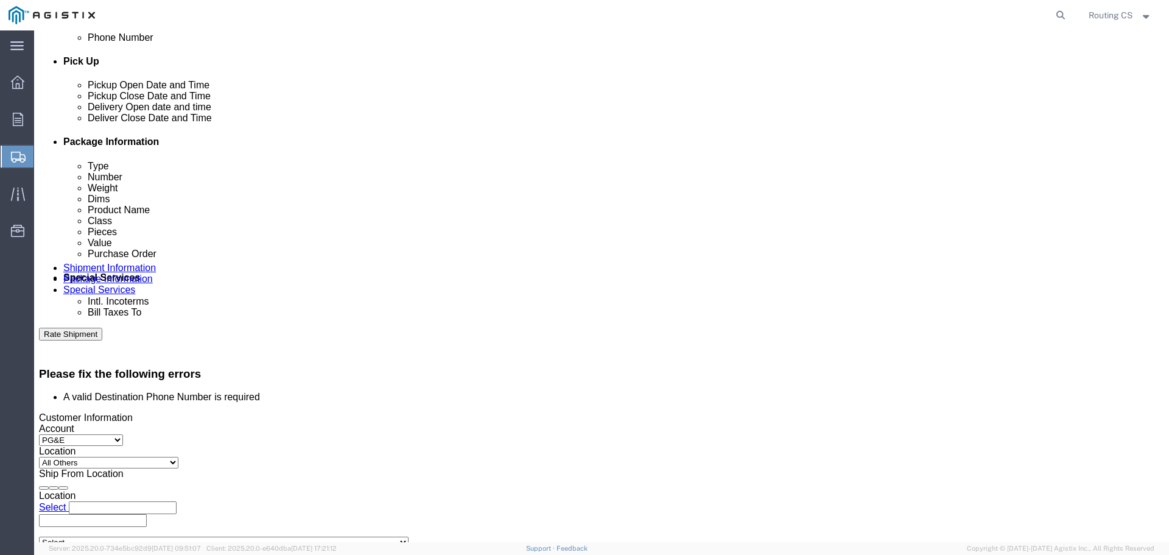
scroll to position [501, 0]
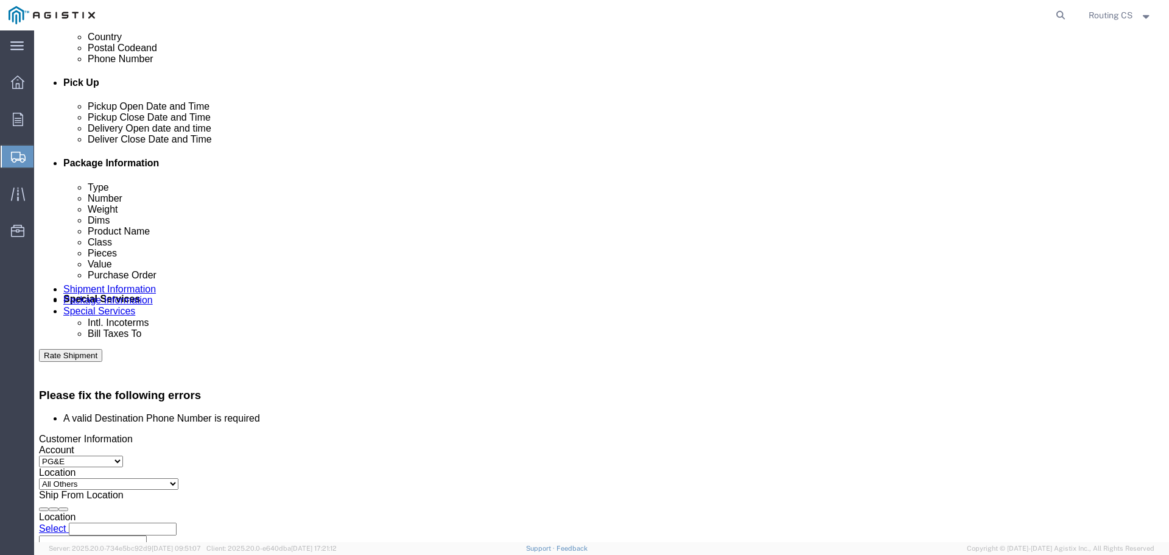
click div "[DATE] 8:00 AM"
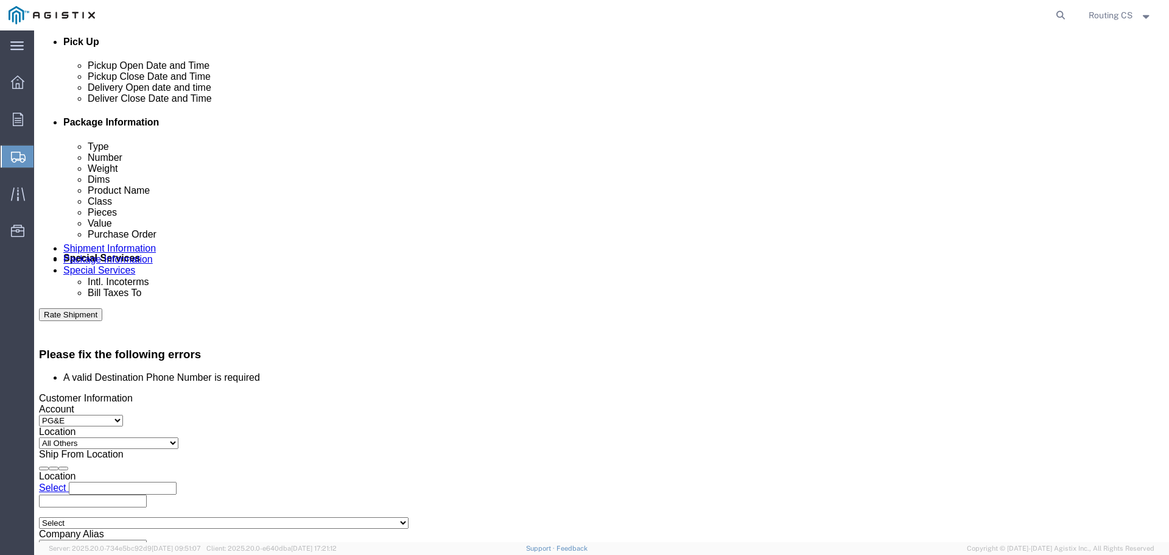
scroll to position [562, 0]
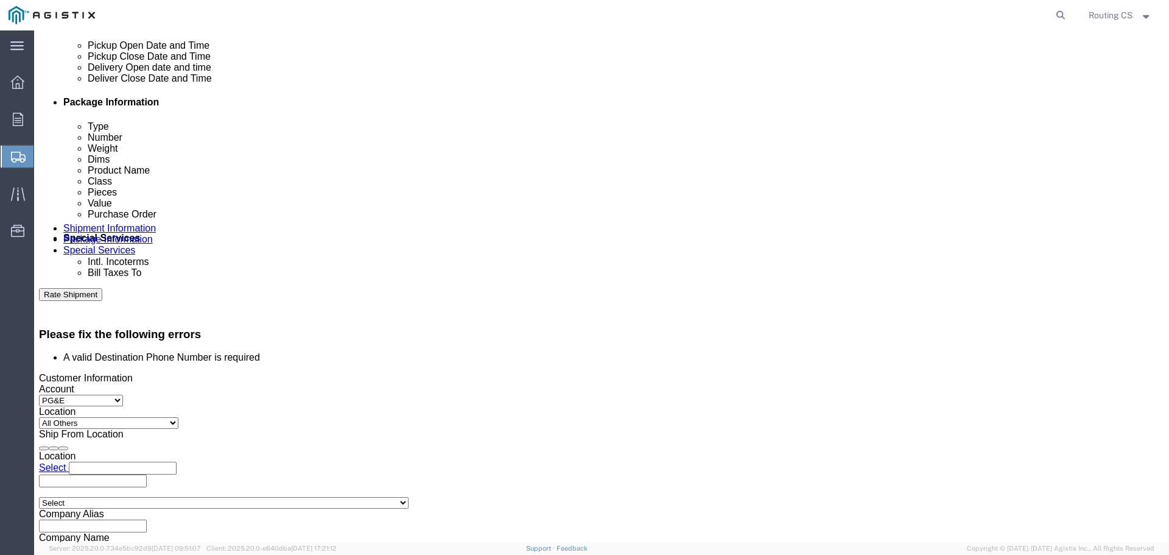
click button "Apply"
click button
click icon
click div
click button "Apply"
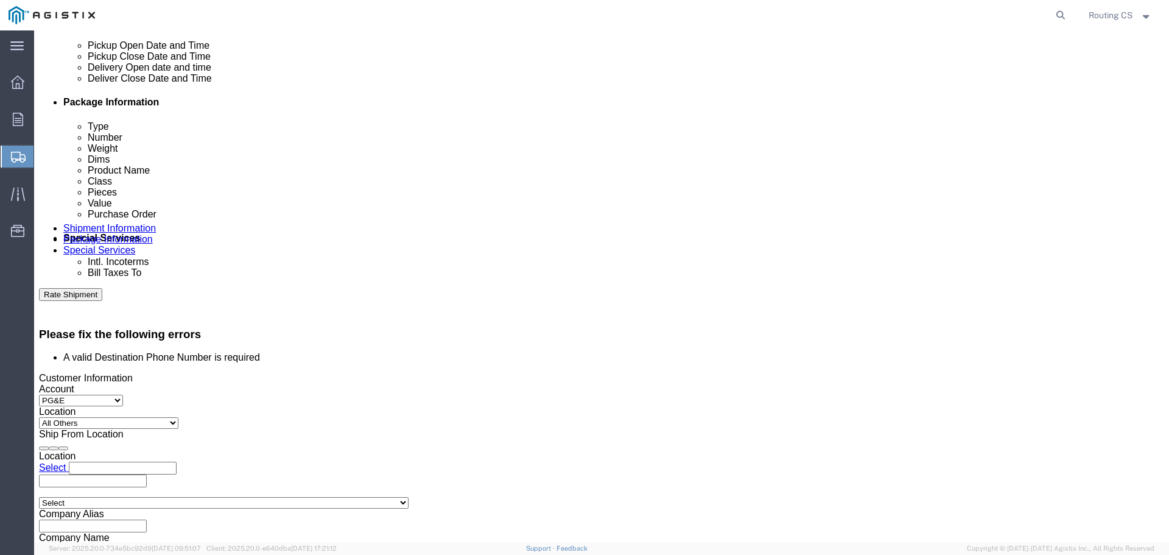
click div "[DATE] 8:00 AM"
click button "Apply"
click div "[DATE] 5:00 PM"
click button "Apply"
click div "[DATE] 8:00 AM"
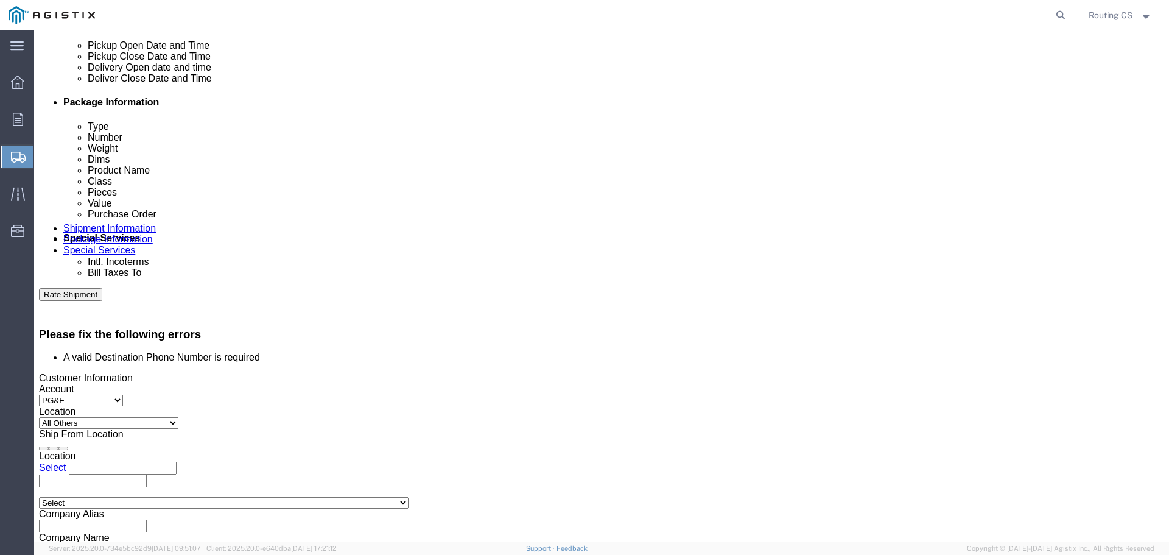
click icon
click input "8:00 AM"
click button "Apply"
click div "[DATE] 9:00 AM"
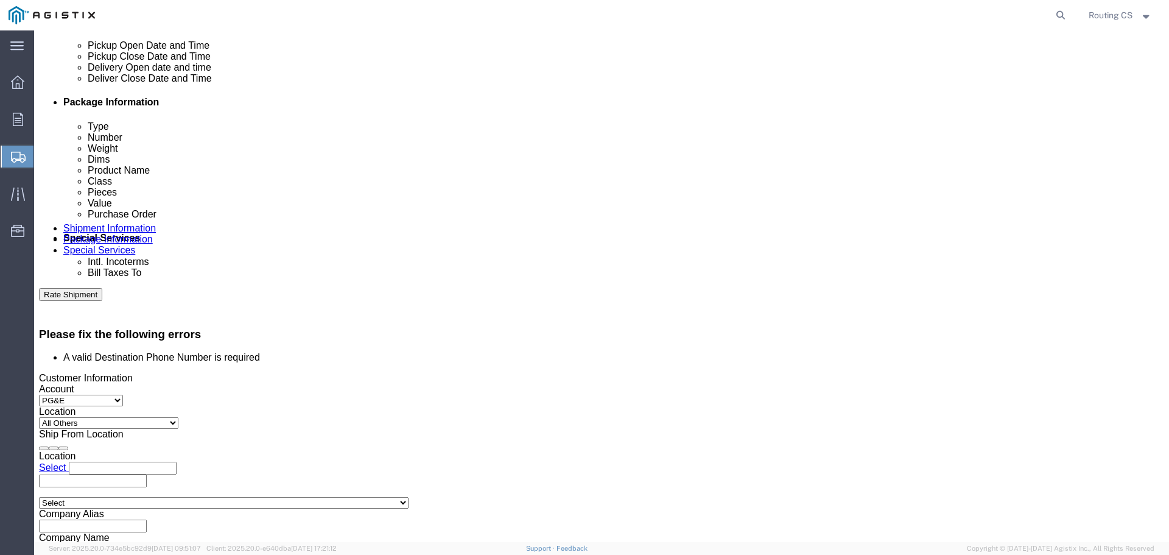
click input "9:00 AM"
type input "8:00 AM"
click button "Apply"
click div "[DATE] 10:00 AM"
click input "10:00 AM"
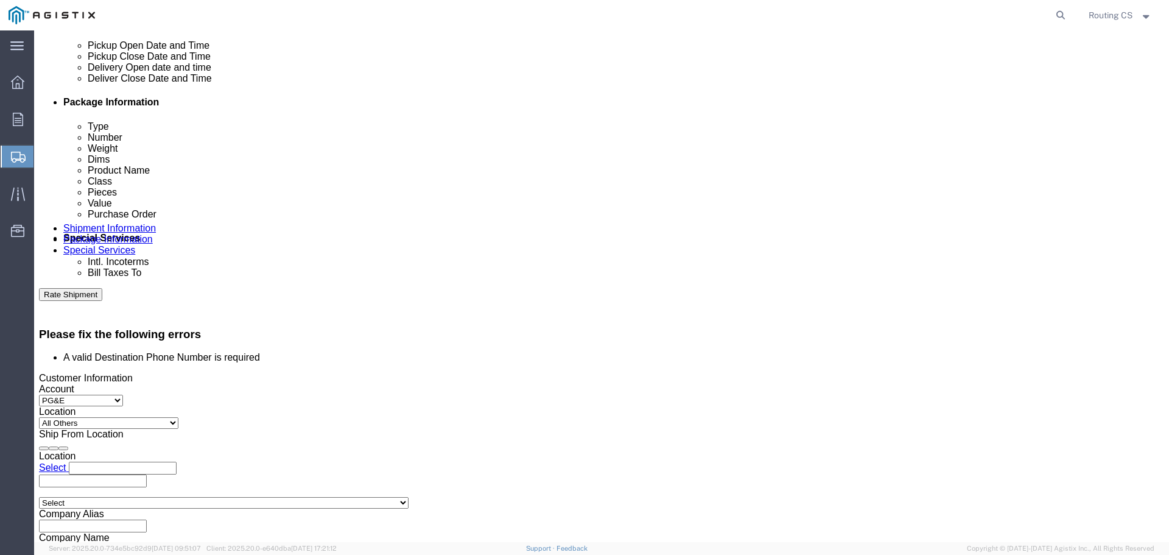
click input "5:00 AM"
type input "5:00 pm"
click button "Apply"
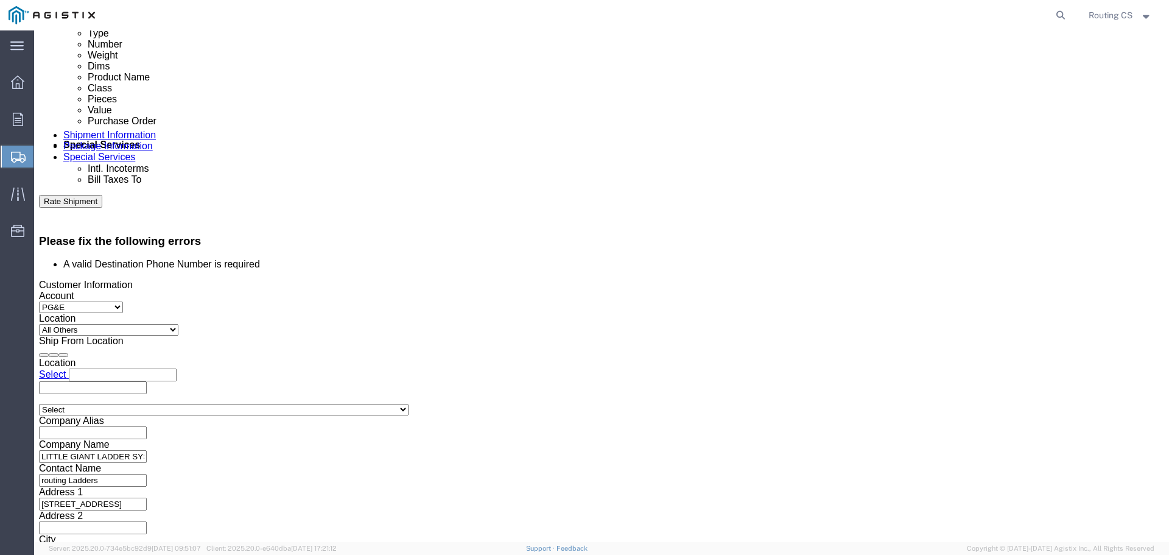
scroll to position [684, 0]
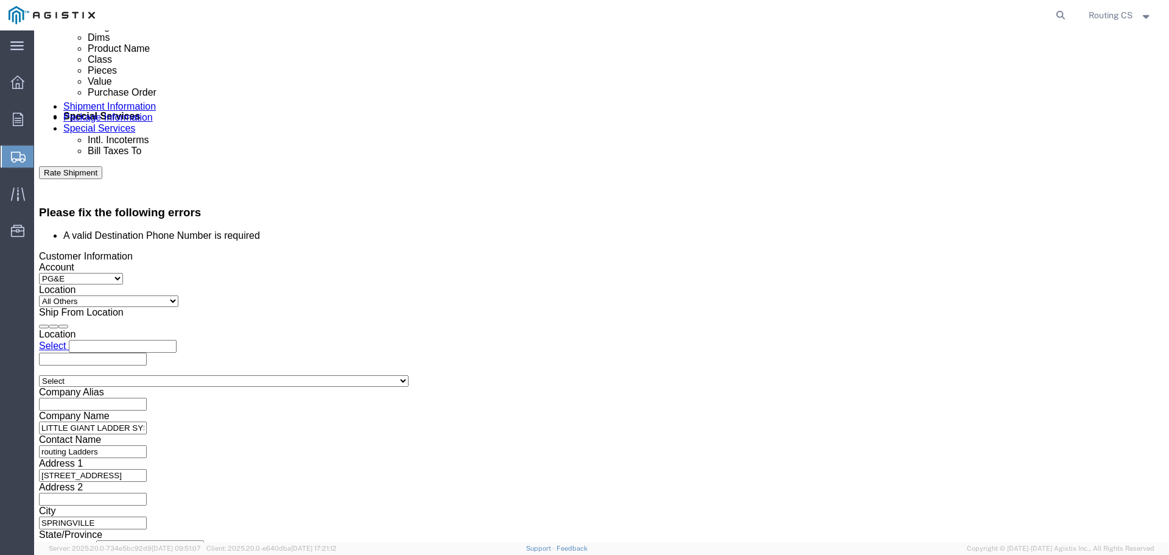
click button "Rate Shipment"
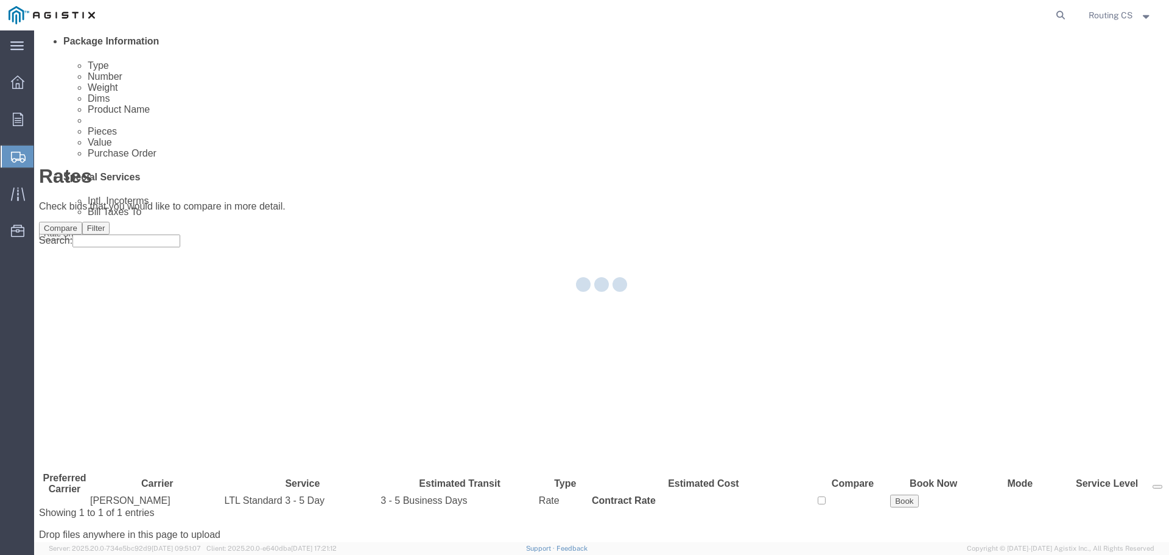
scroll to position [0, 0]
